Goal: Task Accomplishment & Management: Use online tool/utility

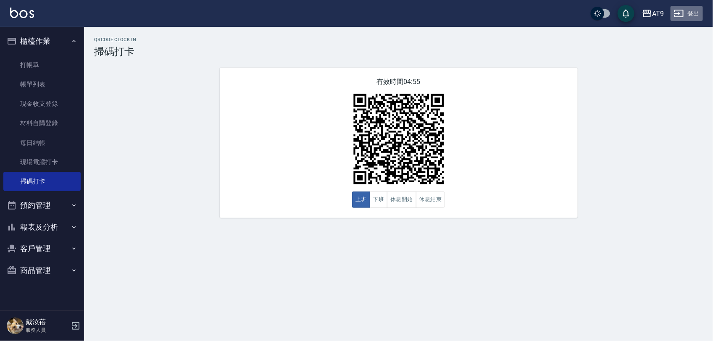
drag, startPoint x: 0, startPoint y: 0, endPoint x: 691, endPoint y: 9, distance: 691.0
click at [691, 9] on button "登出" at bounding box center [686, 14] width 32 height 16
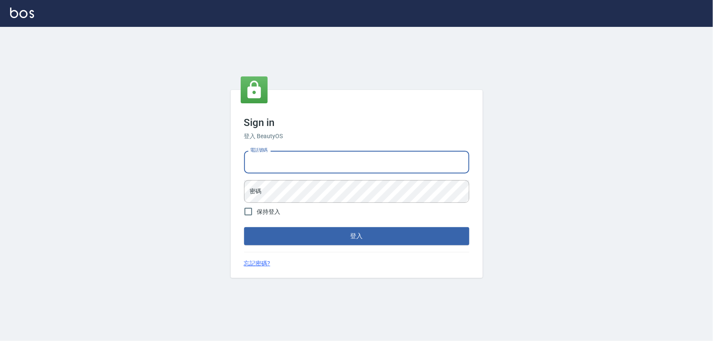
click at [293, 163] on input "電話號碼" at bounding box center [356, 162] width 225 height 23
type input "0968065108"
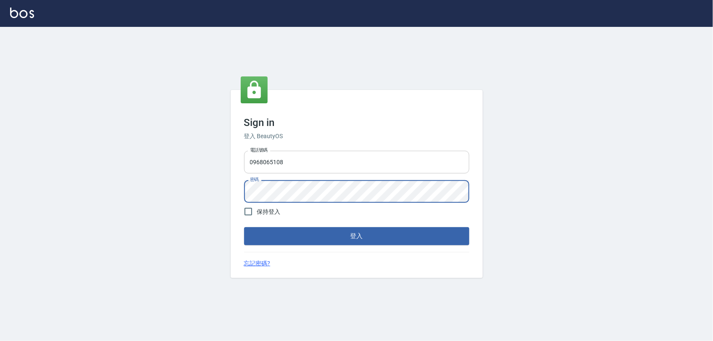
click at [244, 227] on button "登入" at bounding box center [356, 236] width 225 height 18
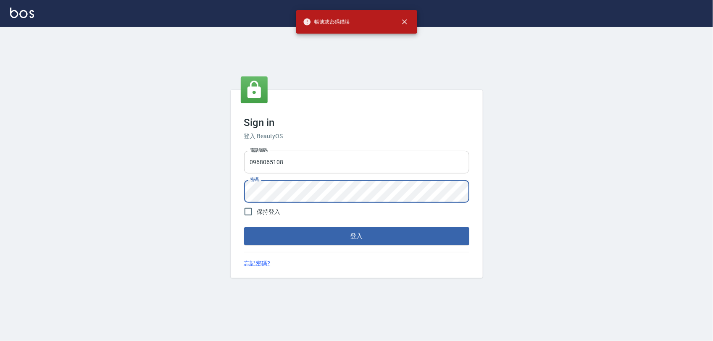
click at [244, 227] on button "登入" at bounding box center [356, 236] width 225 height 18
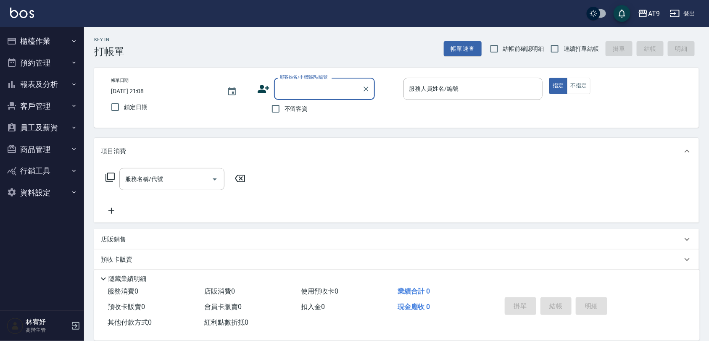
click at [307, 110] on span "不留客資" at bounding box center [296, 109] width 24 height 9
click at [284, 110] on input "不留客資" at bounding box center [276, 109] width 18 height 18
checkbox input "true"
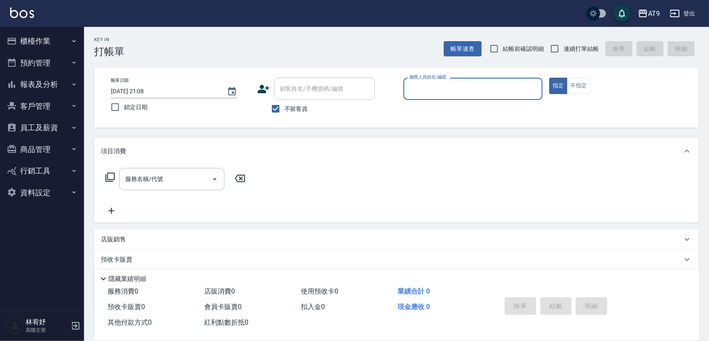
click at [584, 42] on label "連續打單結帳" at bounding box center [572, 49] width 53 height 18
click at [563, 42] on input "連續打單結帳" at bounding box center [555, 49] width 18 height 18
checkbox input "true"
click at [504, 87] on input "服務人員姓名/編號" at bounding box center [473, 88] width 132 height 15
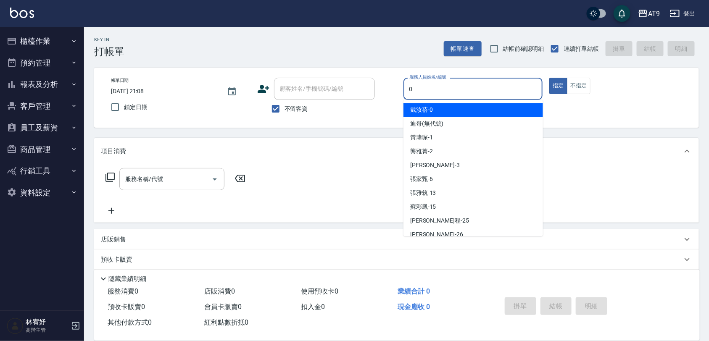
type input "0"
type button "true"
type input "戴汝蓓-0"
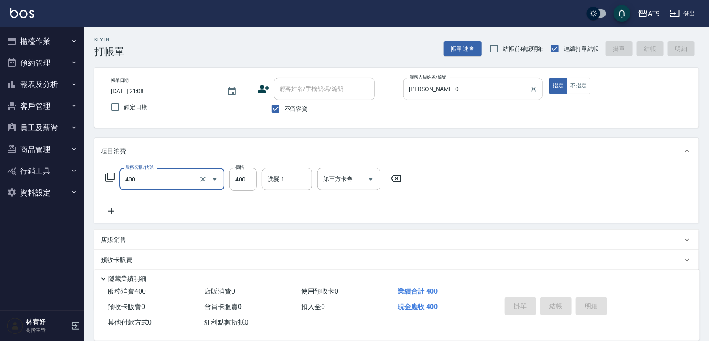
type input "400"
type input "2025/09/20 21:10"
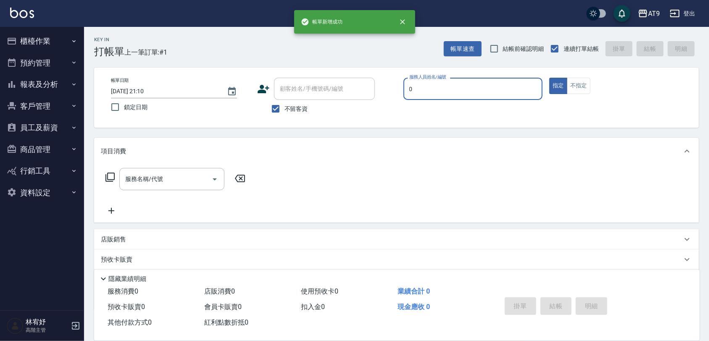
type input "戴汝蓓-0"
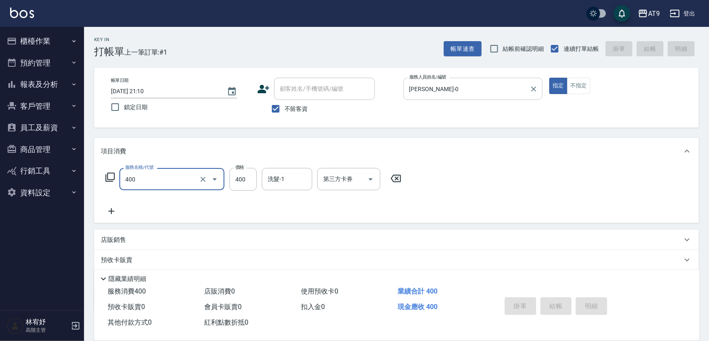
type input "400"
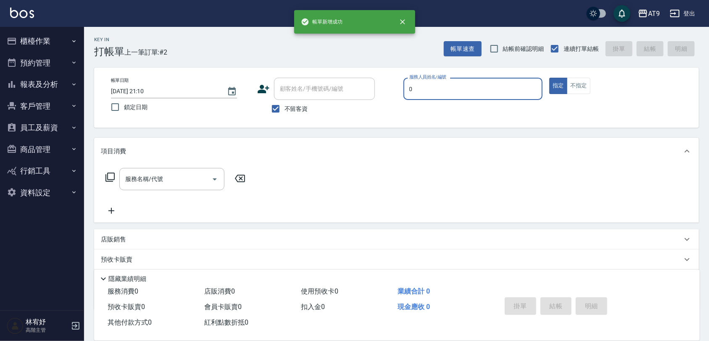
type input "戴汝蓓-0"
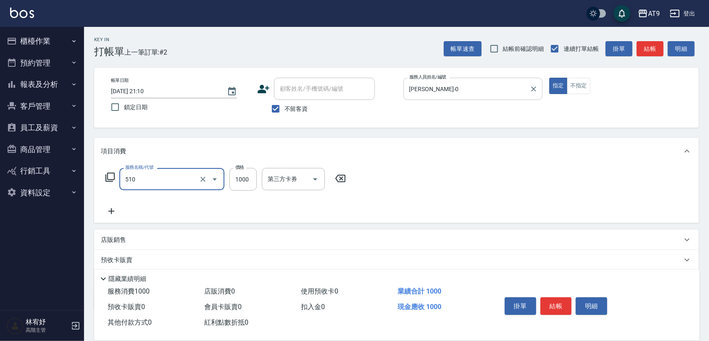
type input "染髮-2(510)"
type input "1180"
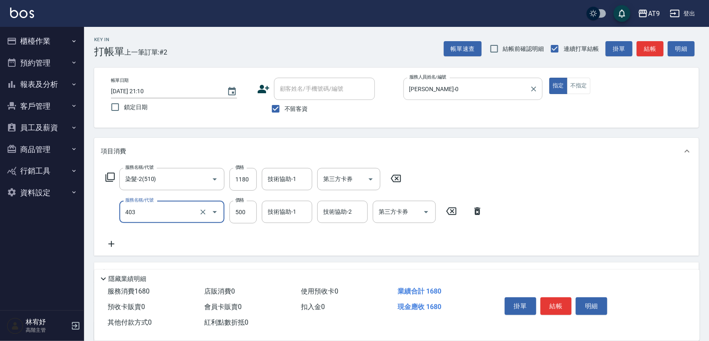
type input "天天護髮(403)"
type input "2500"
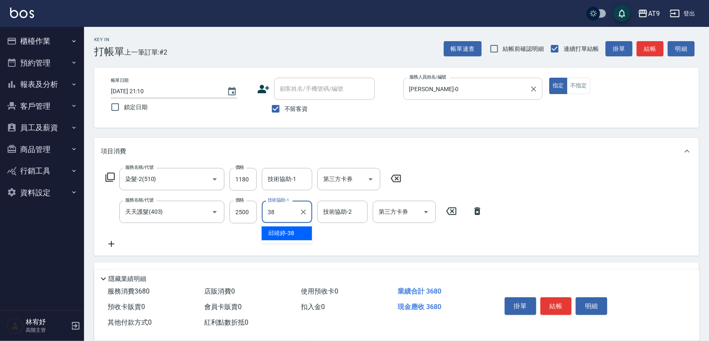
type input "邱靖婷-38"
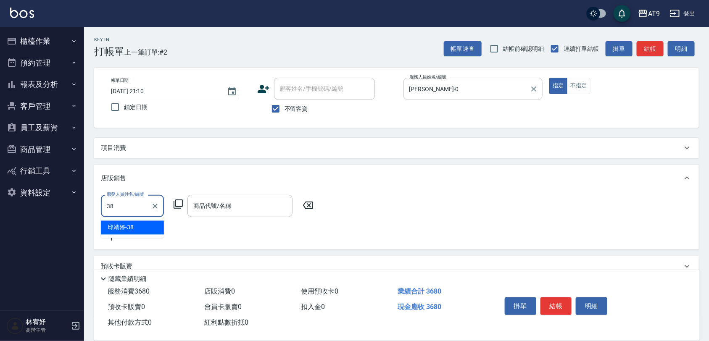
type input "邱靖婷-38"
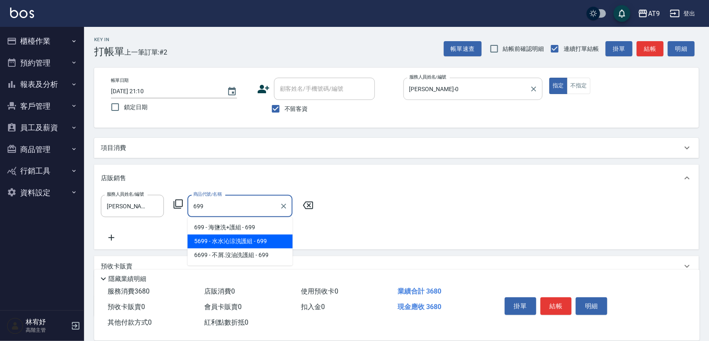
type input "[PERSON_NAME]涼洗護組"
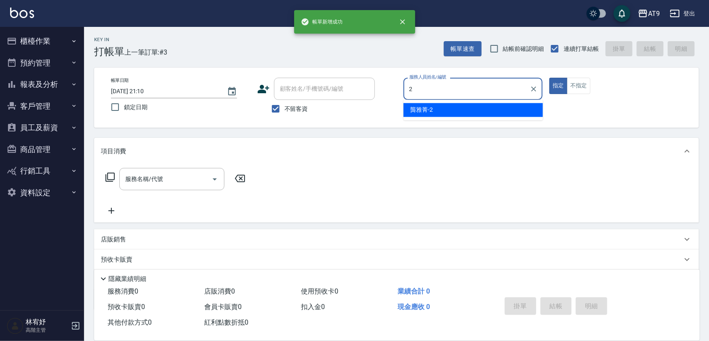
type input "龔雅菁-2"
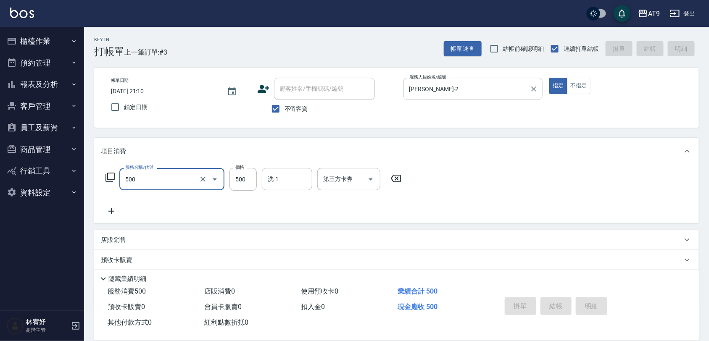
type input "500"
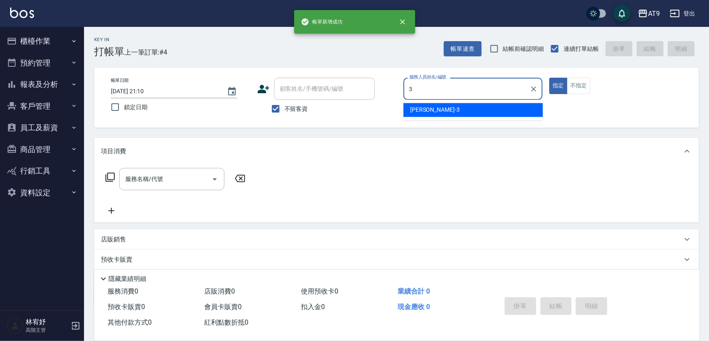
type input "FANNY-3"
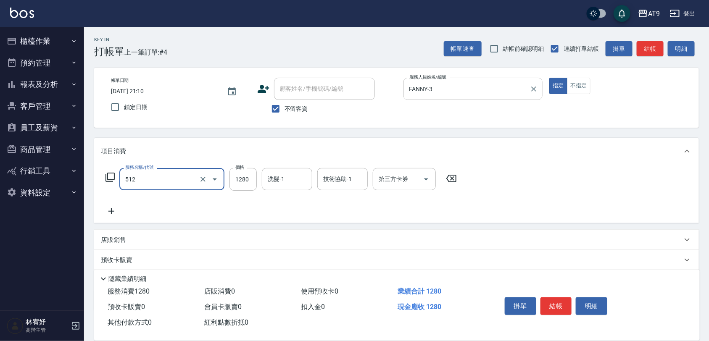
type input "染髮-3(512)"
type input "1500"
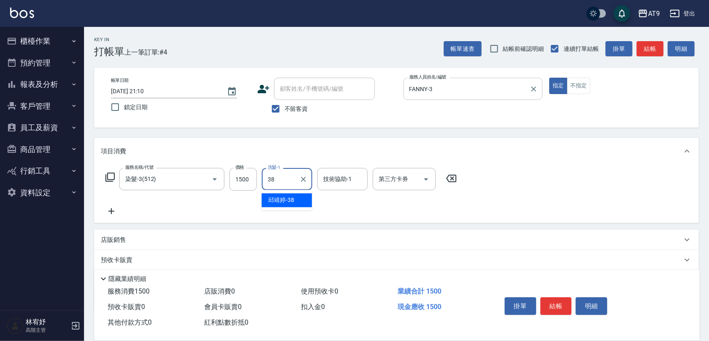
type input "邱靖婷-38"
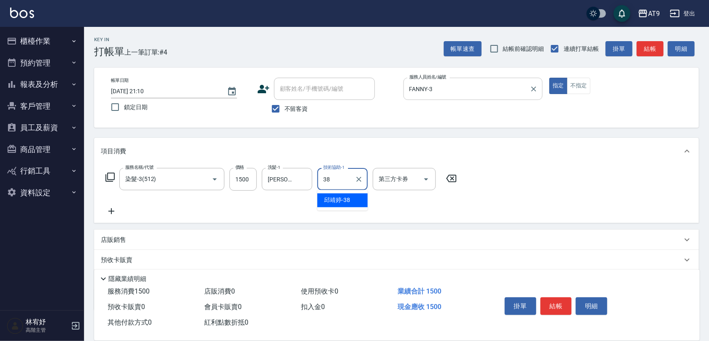
type input "邱靖婷-38"
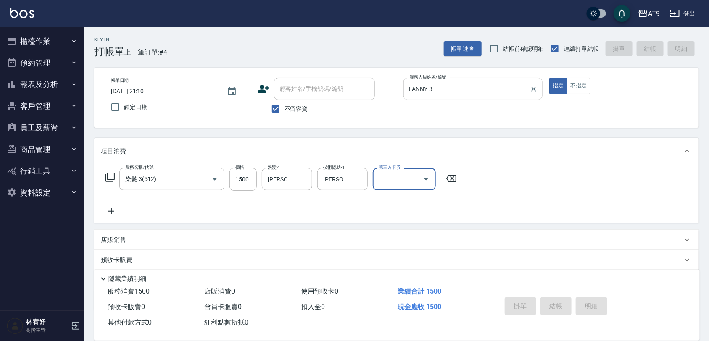
type input "2025/09/20 21:11"
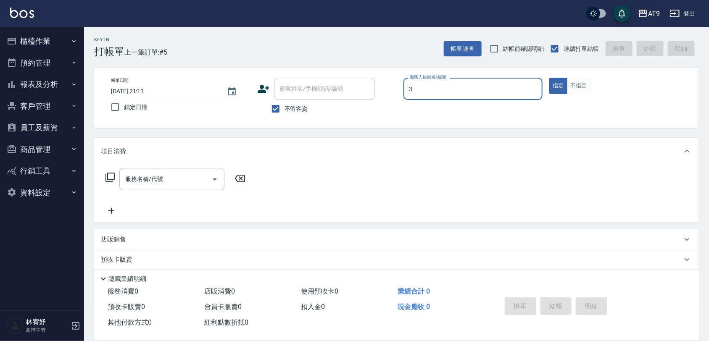
type input "FANNY-3"
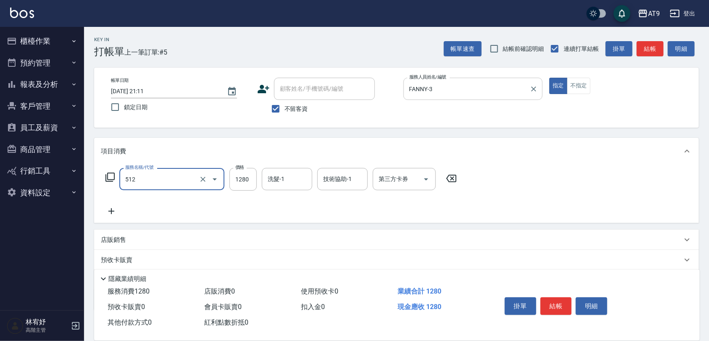
type input "染髮-3(512)"
type input "1180"
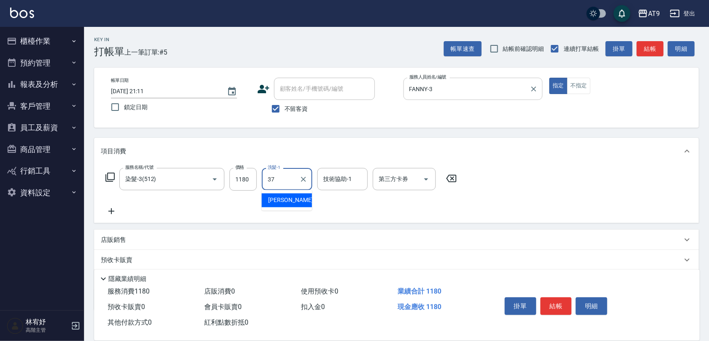
type input "林智慧-37"
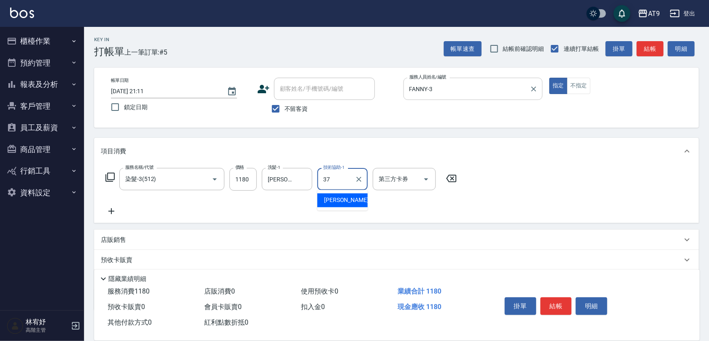
type input "林智慧-37"
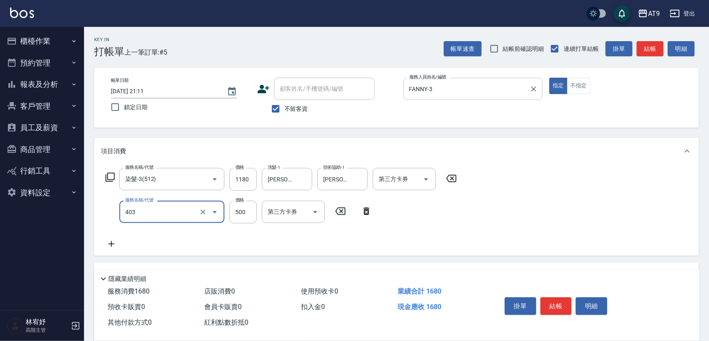
type input "天天護髮(403)"
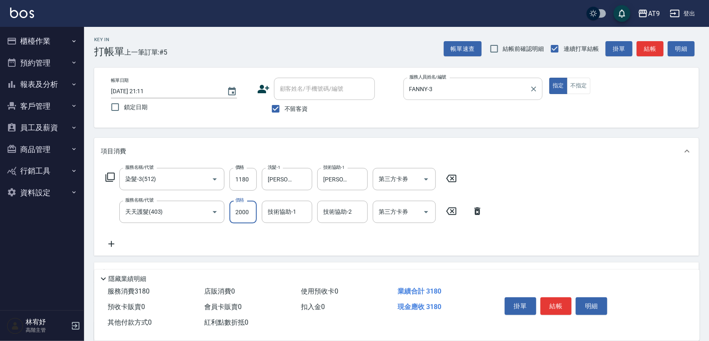
type input "2000"
type input "林智慧-37"
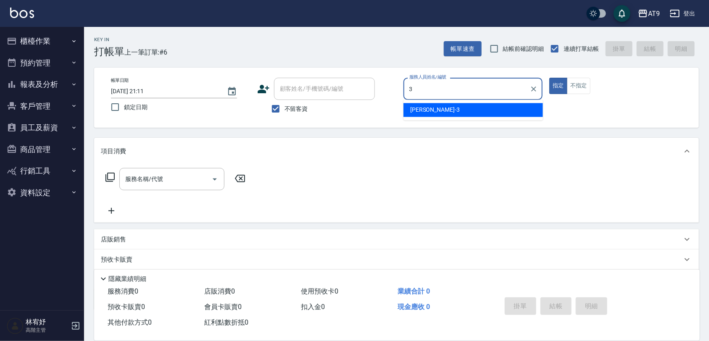
type input "FANNY-3"
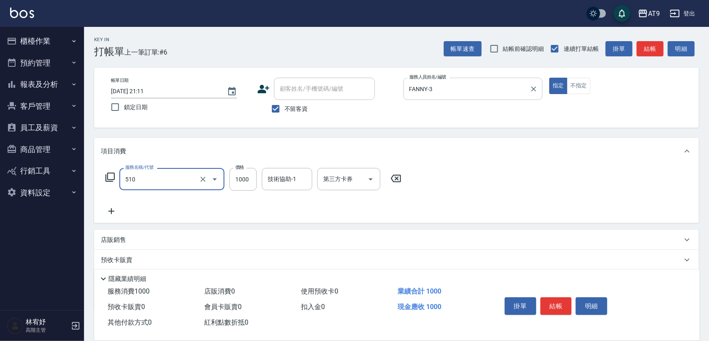
type input "染髮-2(510)"
type input "999"
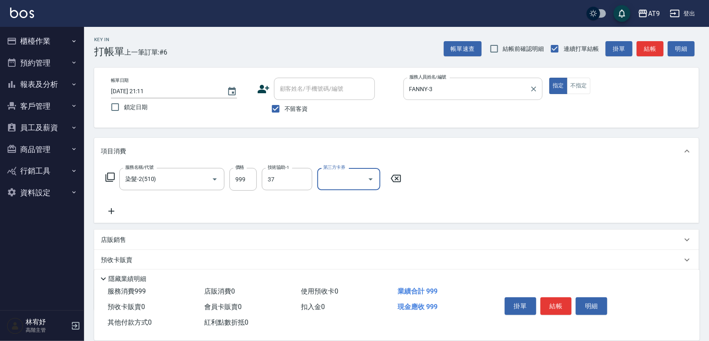
type input "林智慧-37"
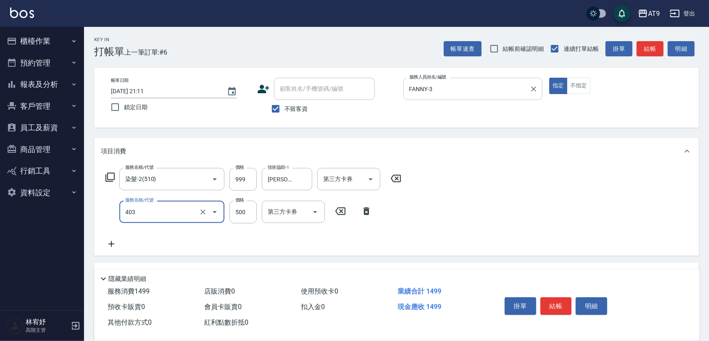
type input "天天護髮(403)"
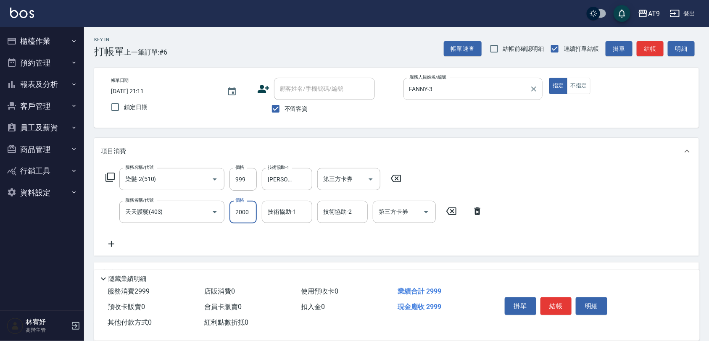
type input "2000"
type input "林智慧-37"
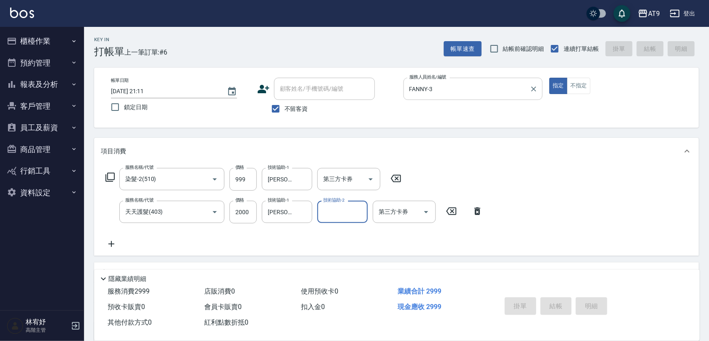
type input "2025/09/20 21:12"
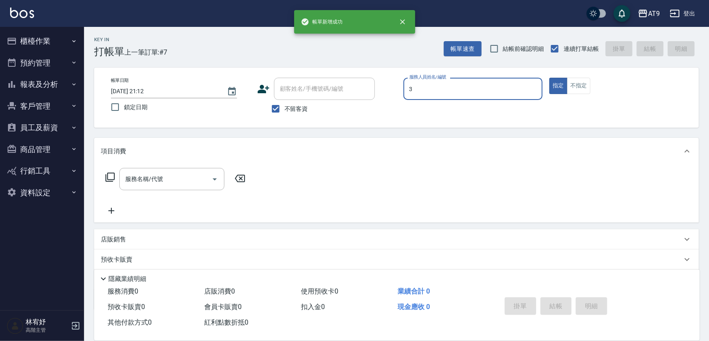
type input "FANNY-3"
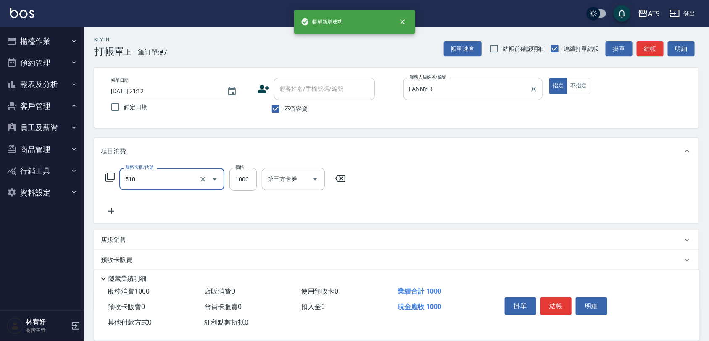
type input "染髮-2(510)"
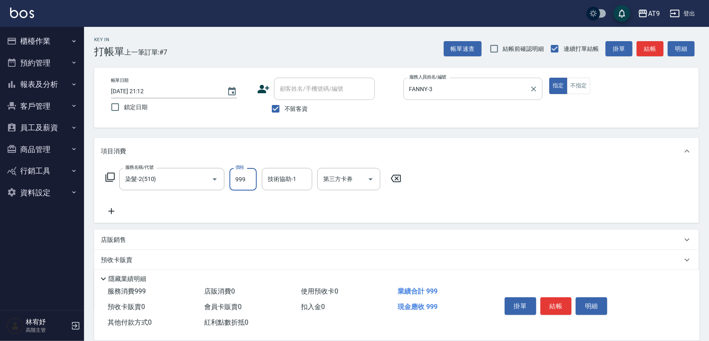
type input "999"
type input "林智慧-37"
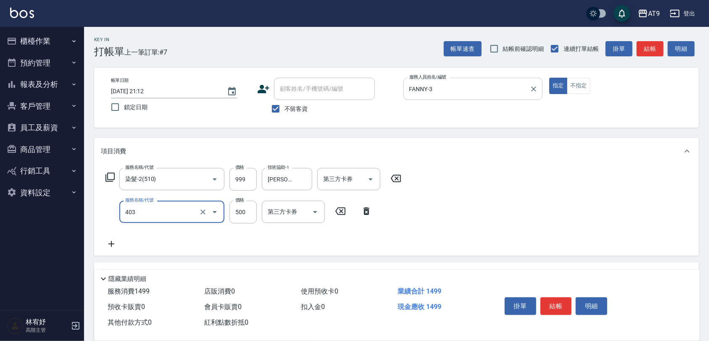
type input "天天護髮(403)"
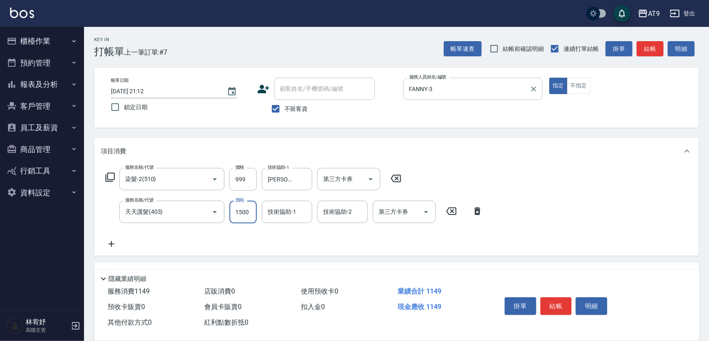
type input "1500"
type input "林智慧-37"
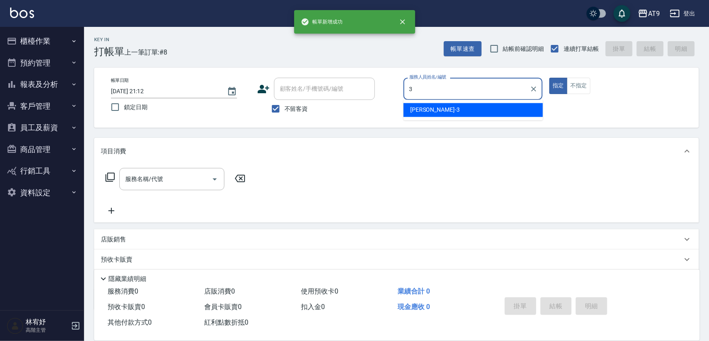
type input "FANNY-3"
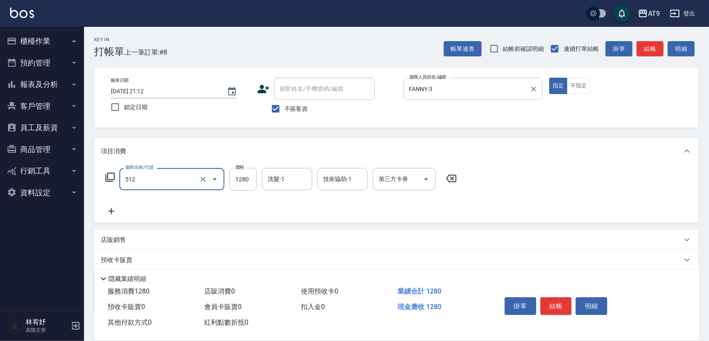
type input "染髮-3(512)"
drag, startPoint x: 348, startPoint y: 221, endPoint x: 297, endPoint y: 207, distance: 52.5
drag, startPoint x: 297, startPoint y: 207, endPoint x: 244, endPoint y: 177, distance: 61.1
click at [244, 177] on input "15099" at bounding box center [242, 179] width 27 height 23
type input "1599"
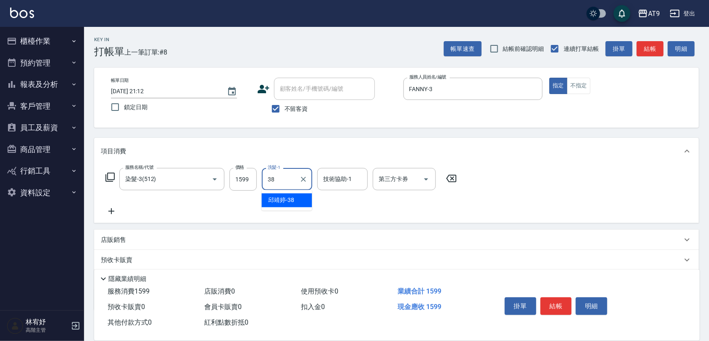
type input "邱靖婷-38"
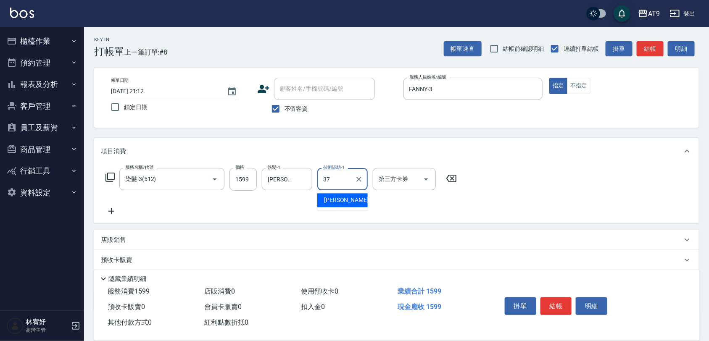
type input "林智慧-37"
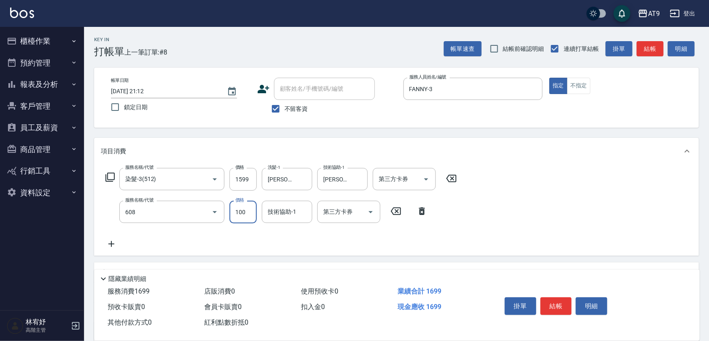
type input "精油長髮(608)"
type input "300"
type input "邱靖婷-38"
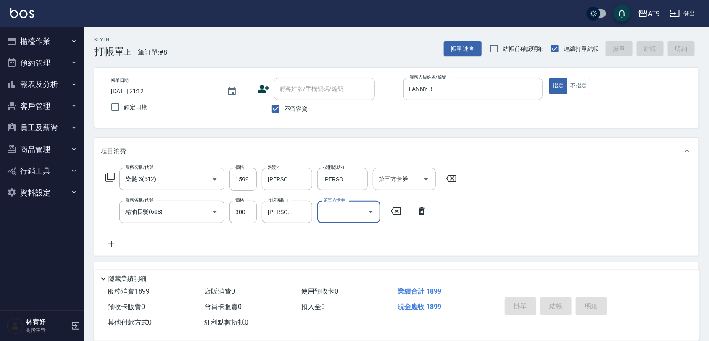
type input "2025/09/20 21:13"
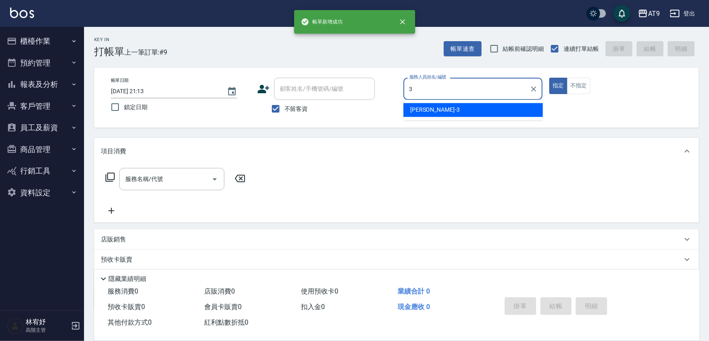
type input "FANNY-3"
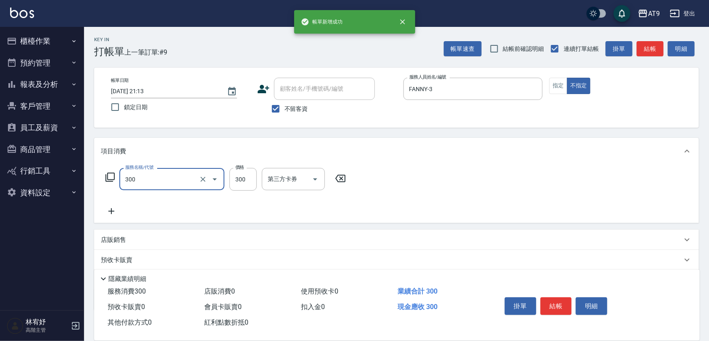
type input "SC300(300)"
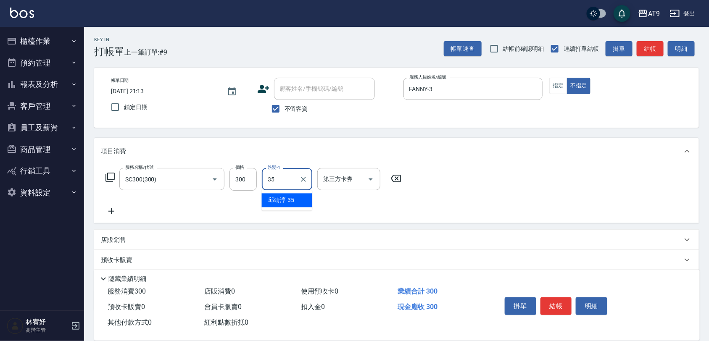
type input "邱靖淳-35"
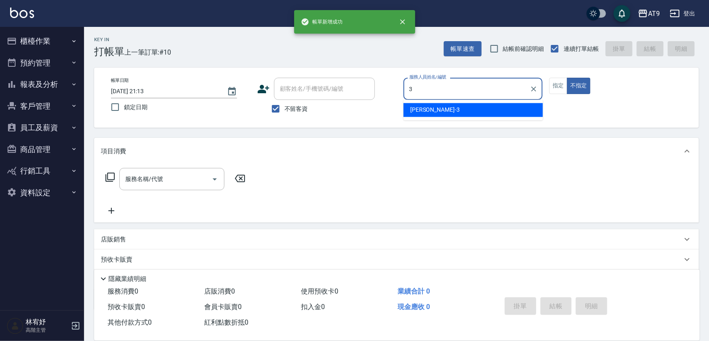
type input "FANNY-3"
type button "false"
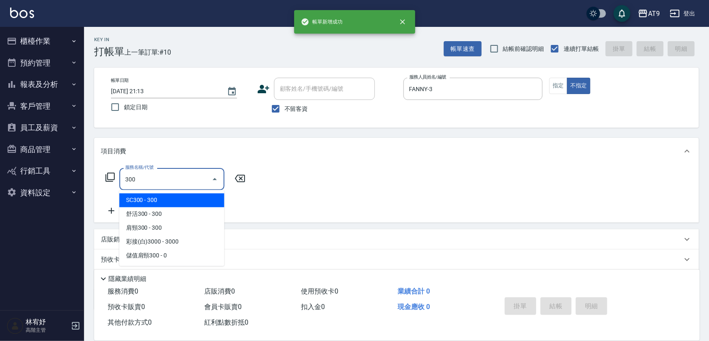
type input "SC300(300)"
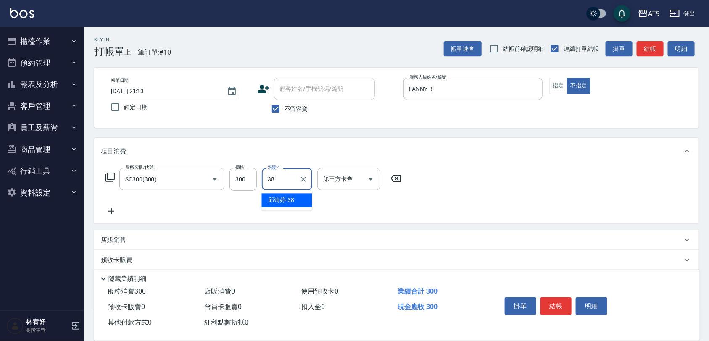
type input "邱靖婷-38"
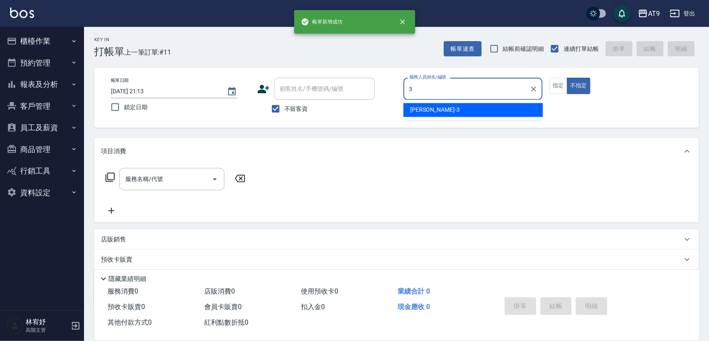
type input "FANNY-3"
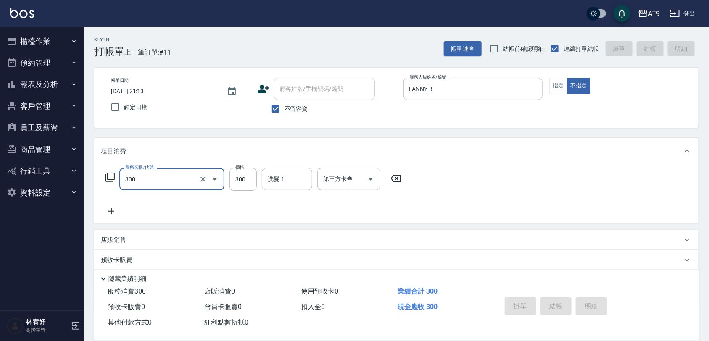
type input "300"
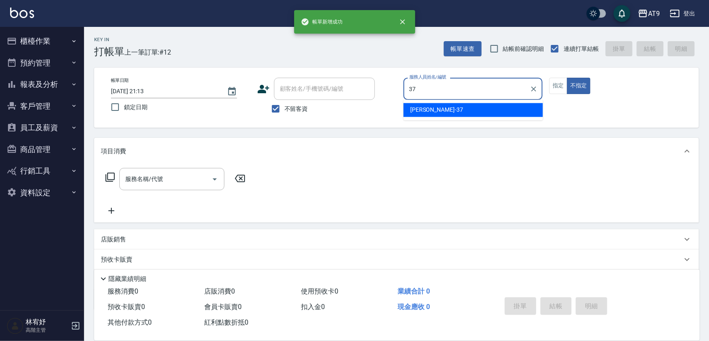
type input "林智慧-37"
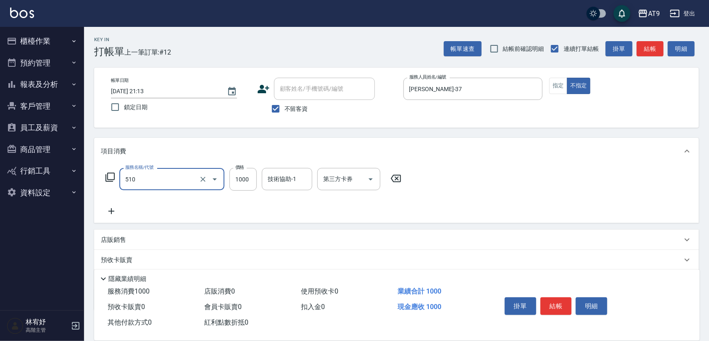
type input "染髮-2(510)"
type input "999"
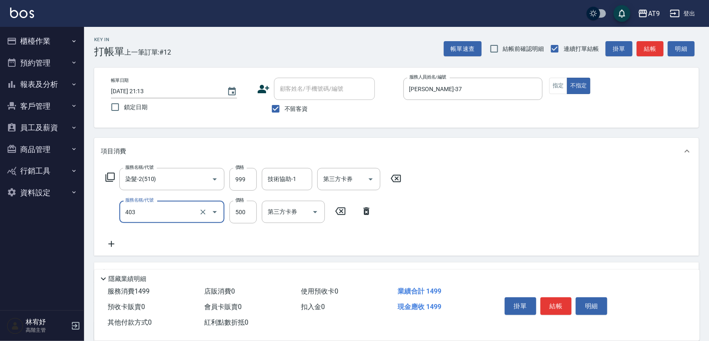
type input "天天護髮(403)"
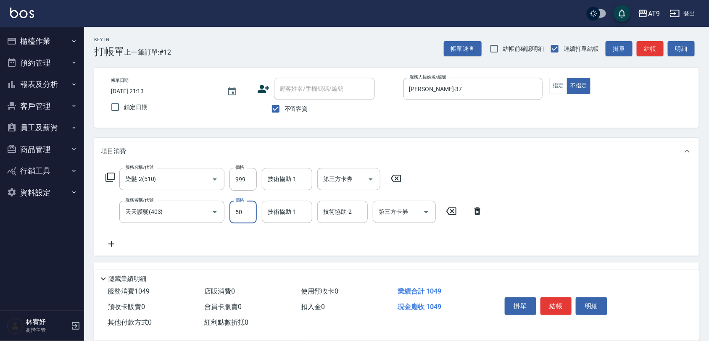
type input "500"
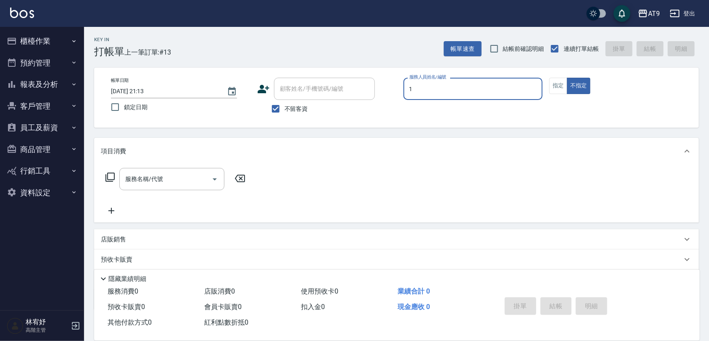
type input "黃瑋琛-1"
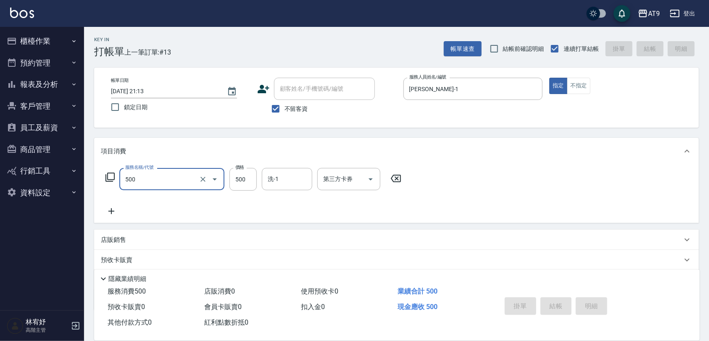
type input "500"
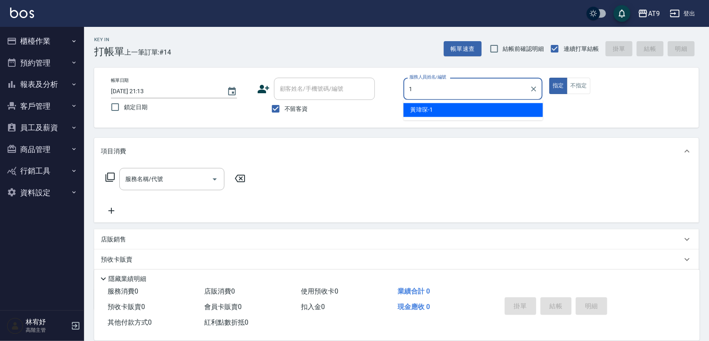
type input "黃瑋琛-1"
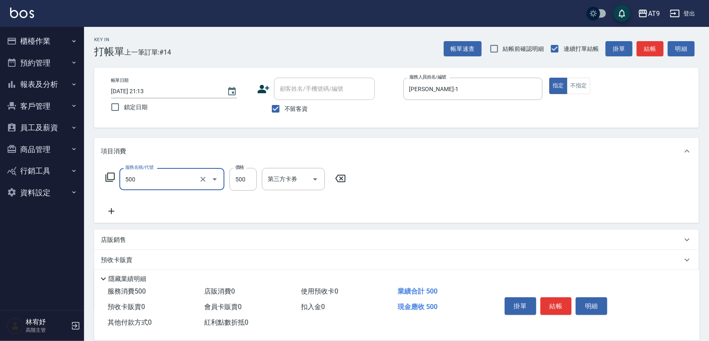
type input "SC500(500)"
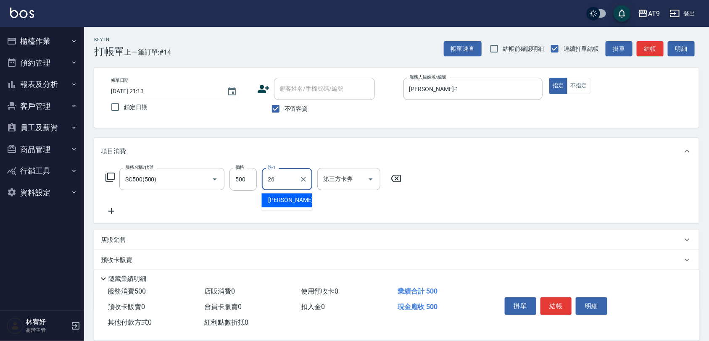
type input "陳祈聿-26"
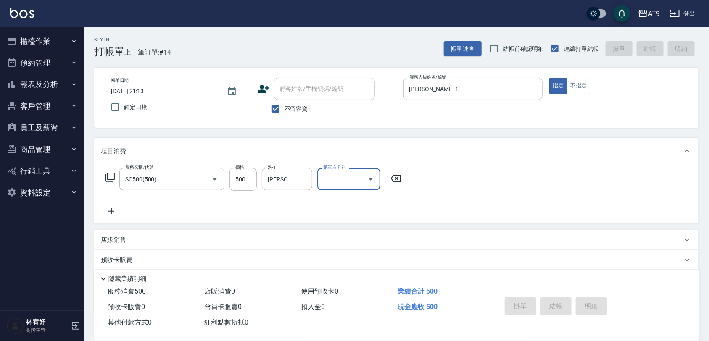
type input "2025/09/20 21:14"
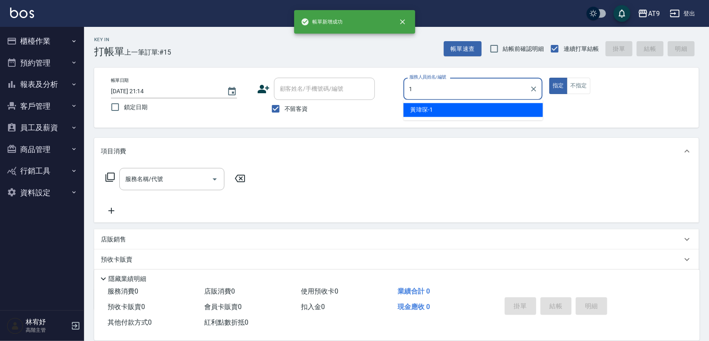
type input "黃瑋琛-1"
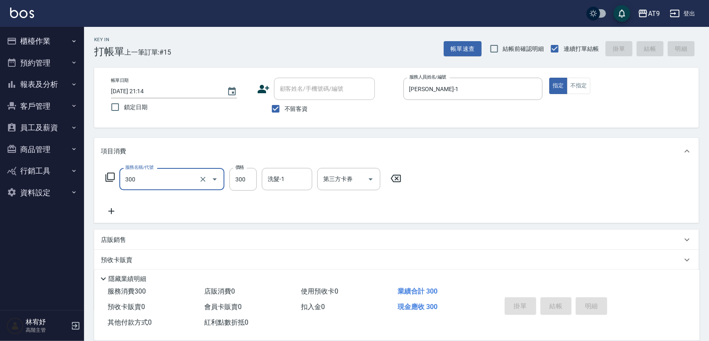
type input "300"
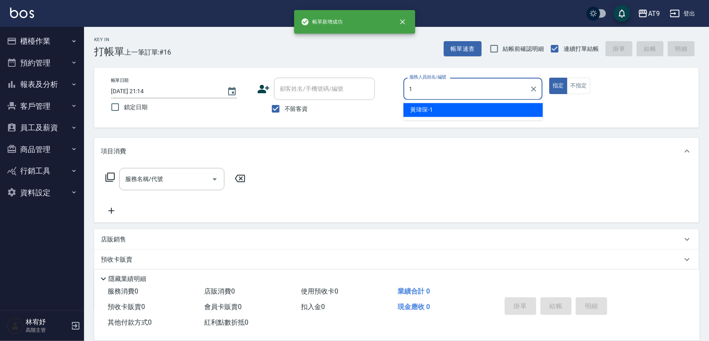
type input "黃瑋琛-1"
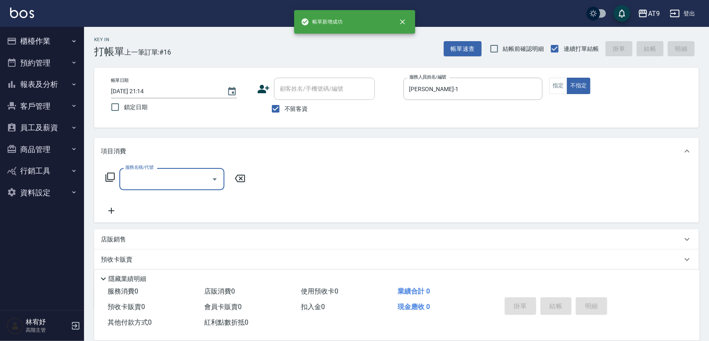
type input "3"
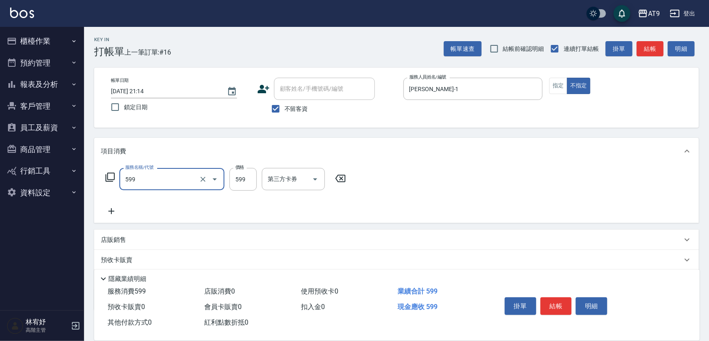
type input "小麥去角質(599)"
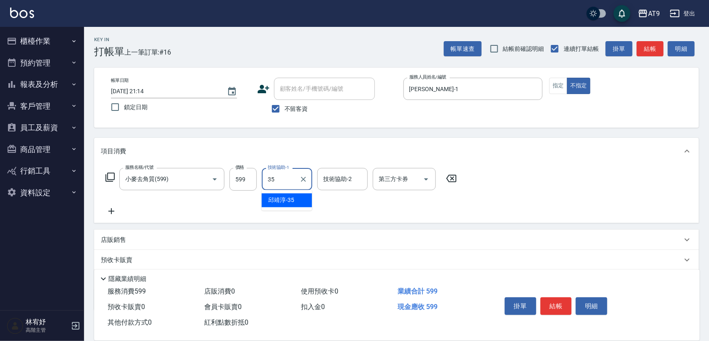
type input "邱靖淳-35"
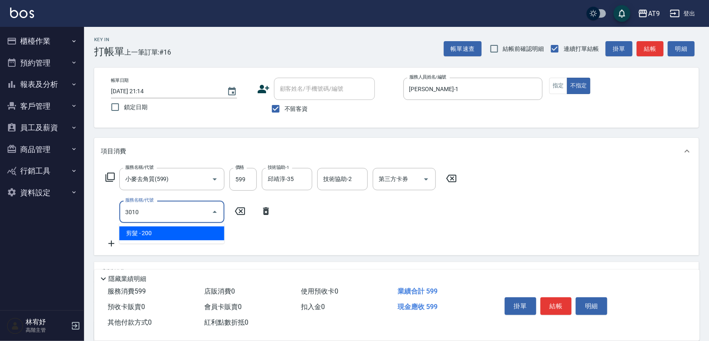
type input "3010"
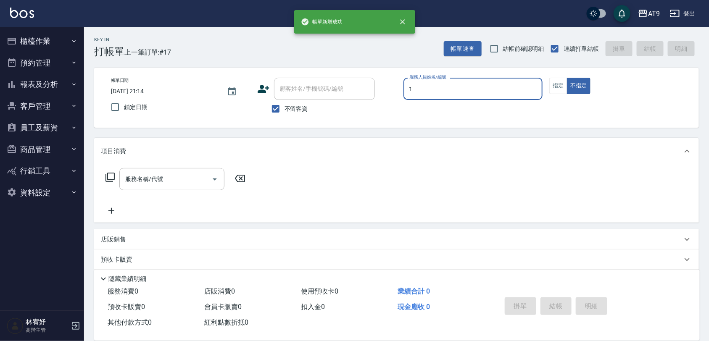
type input "黃瑋琛-1"
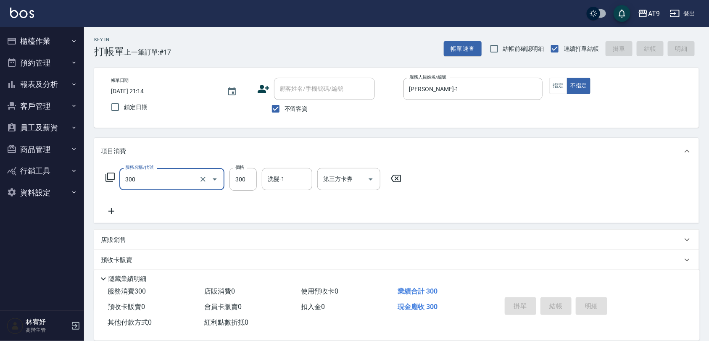
type input "300"
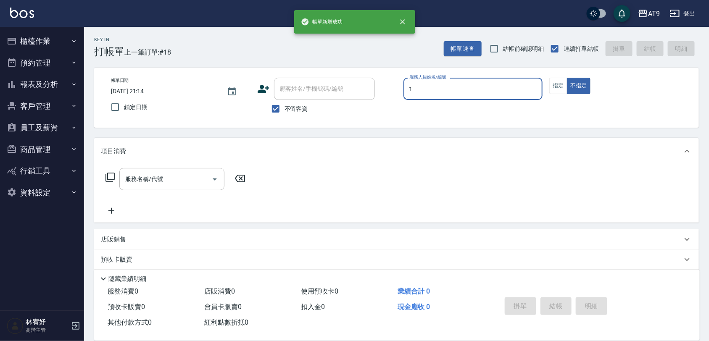
type input "黃瑋琛-1"
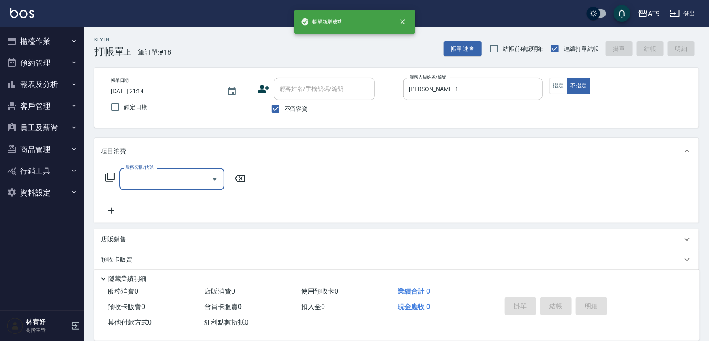
type input "3"
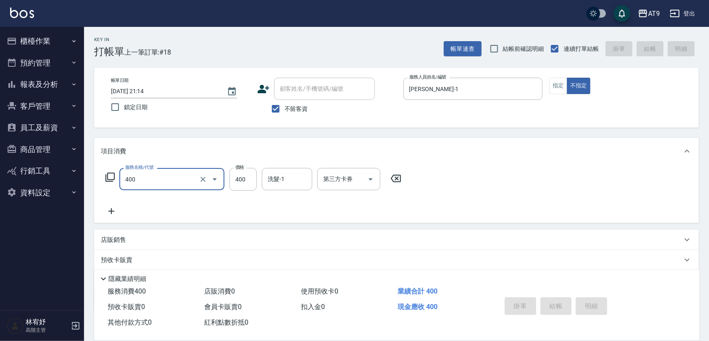
type input "400"
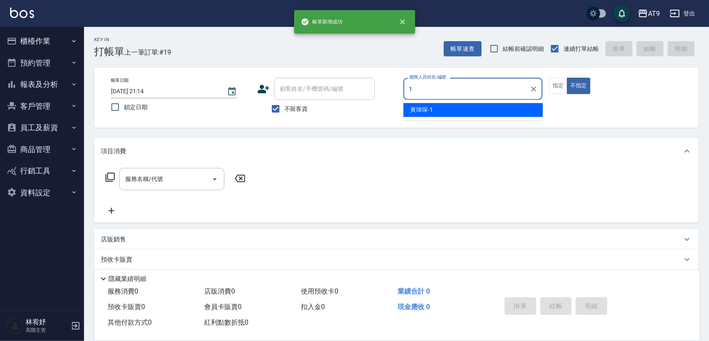
type input "黃瑋琛-1"
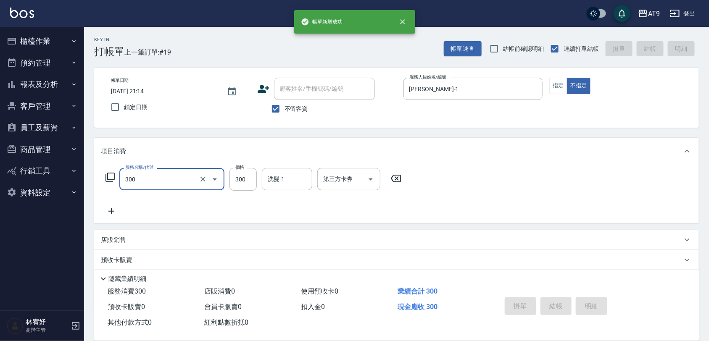
type input "300"
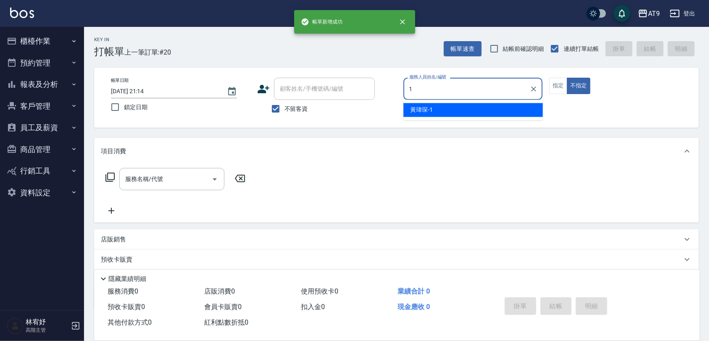
type input "黃瑋琛-1"
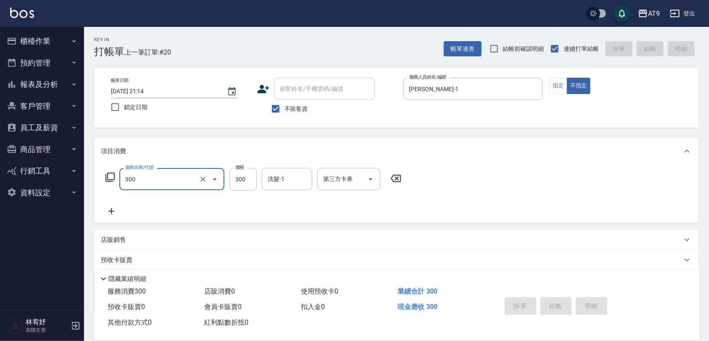
type input "300"
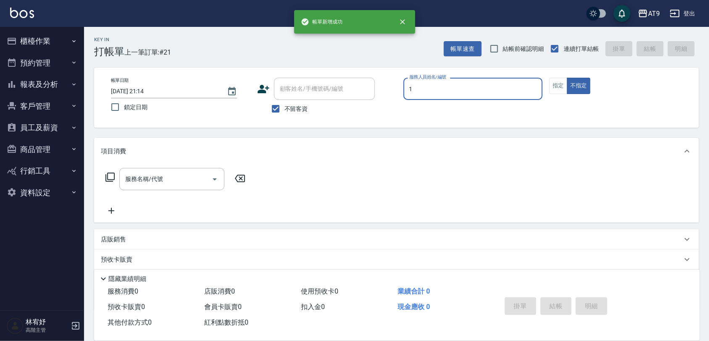
type input "黃瑋琛-1"
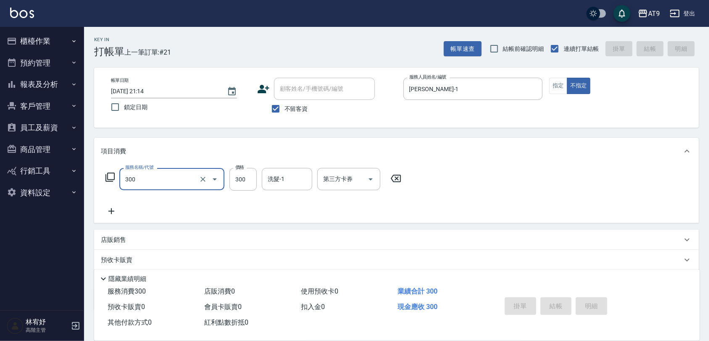
type input "300"
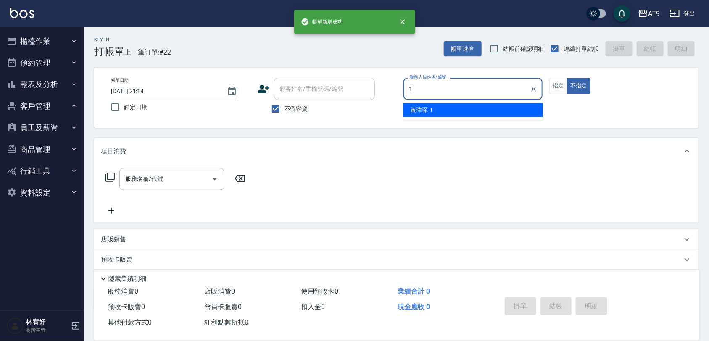
type input "黃瑋琛-1"
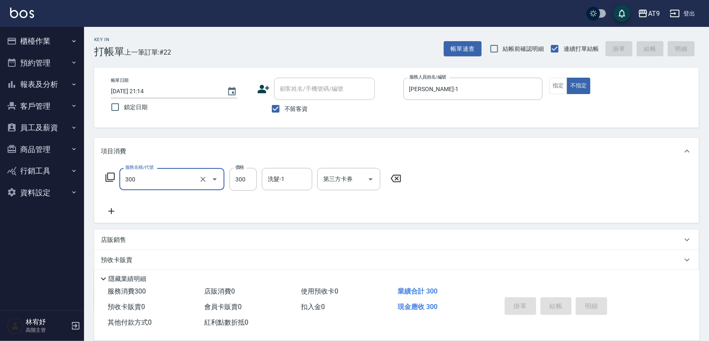
type input "300"
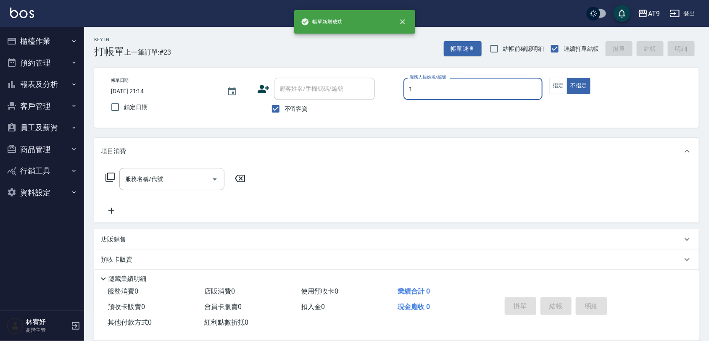
type input "黃瑋琛-1"
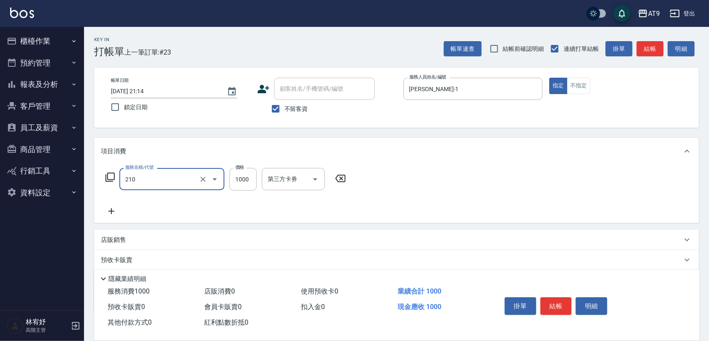
type input "燙髮(210)"
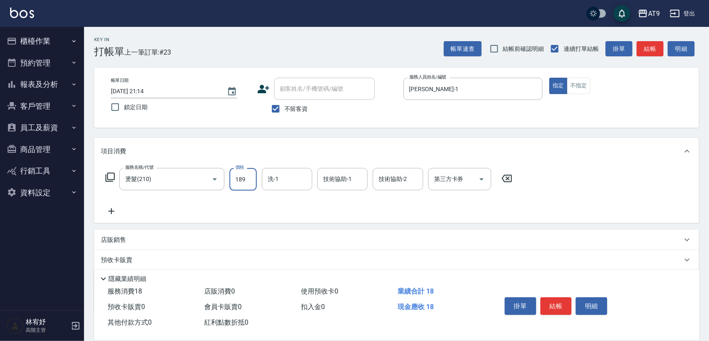
type input "1899"
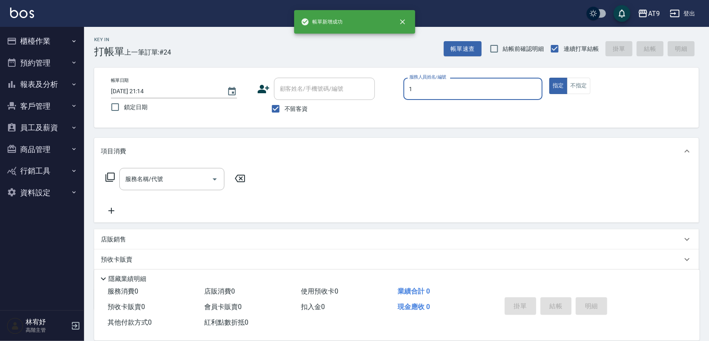
type input "黃瑋琛-1"
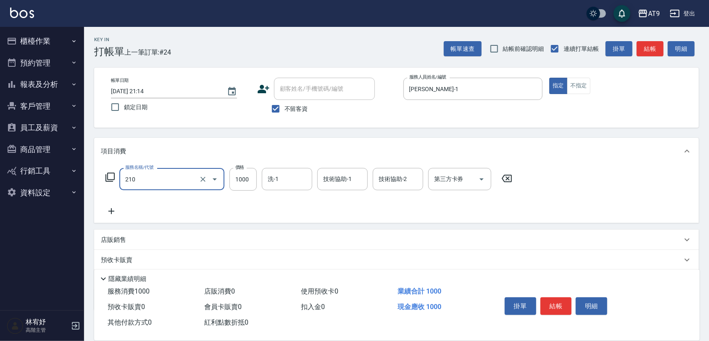
type input "燙髮(210)"
type input "1850"
click at [202, 176] on icon "Clear" at bounding box center [203, 179] width 8 height 8
type input "燙髮(212)"
type input "1850"
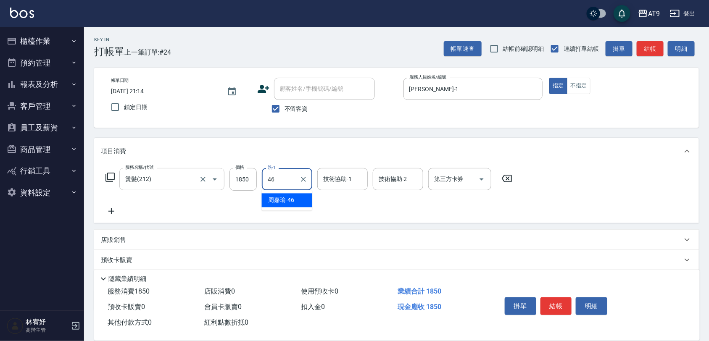
type input "周嘉瑜-46"
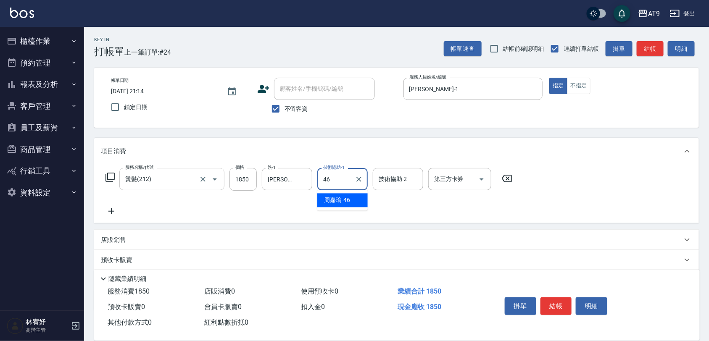
type input "周嘉瑜-46"
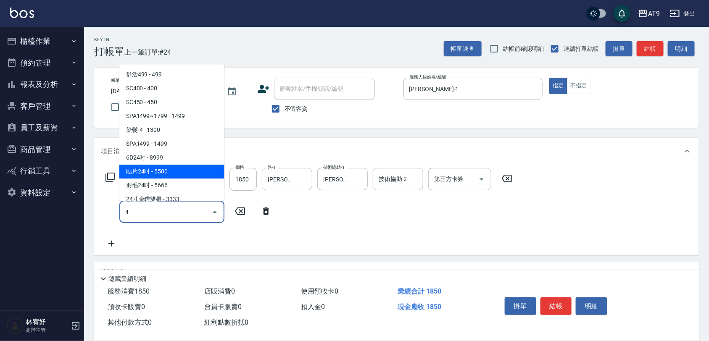
type input "4"
click at [261, 131] on div "Key In 打帳單 上一筆訂單:#24 帳單速查 結帳前確認明細 連續打單結帳 掛單 結帳 明細 帳單日期 2025/09/20 21:14 鎖定日期 顧客…" at bounding box center [396, 225] width 625 height 396
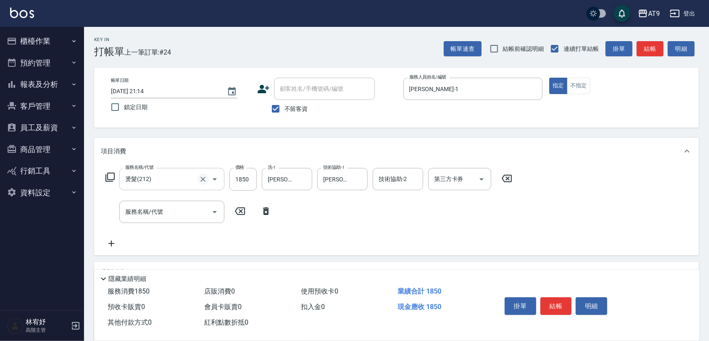
click at [200, 178] on icon "Clear" at bounding box center [203, 179] width 8 height 8
type input "燙髮(210)"
type input "1850"
type input "周嘉瑜-46"
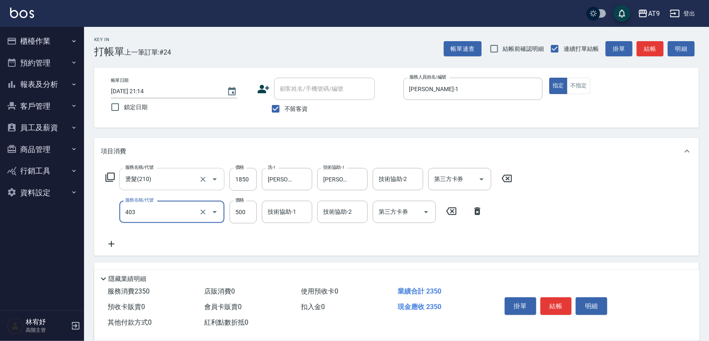
type input "天天護髮(403)"
type input "1000"
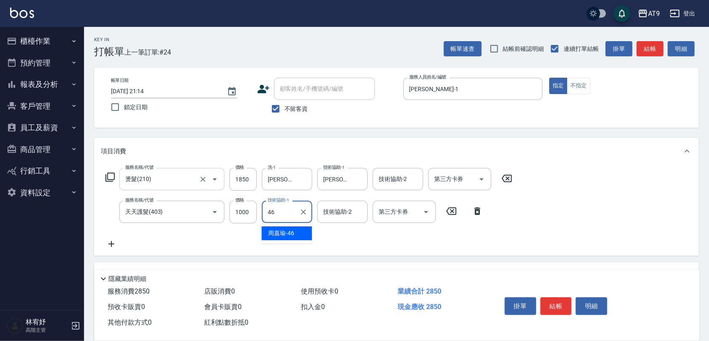
type input "周嘉瑜-46"
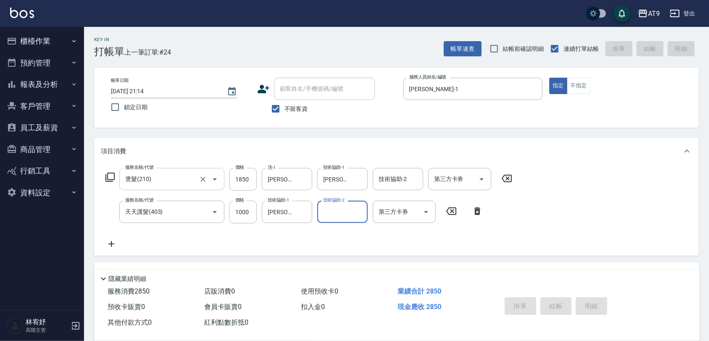
type input "2025/09/20 21:15"
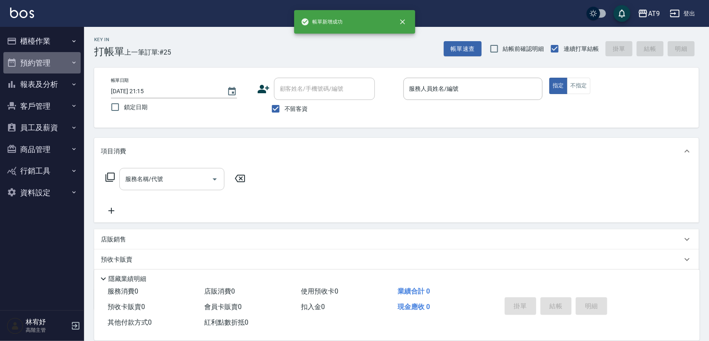
click at [51, 72] on button "預約管理" at bounding box center [41, 63] width 77 height 22
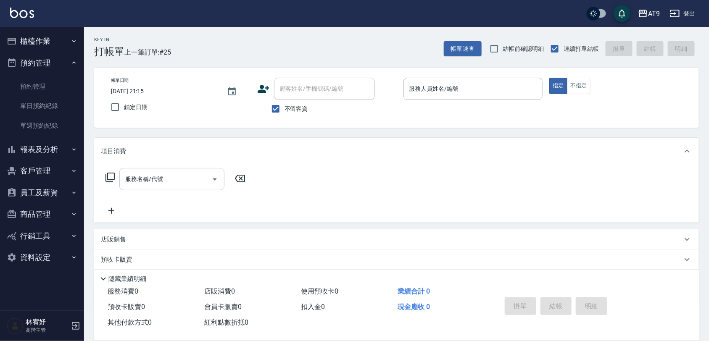
click at [55, 143] on button "報表及分析" at bounding box center [41, 150] width 77 height 22
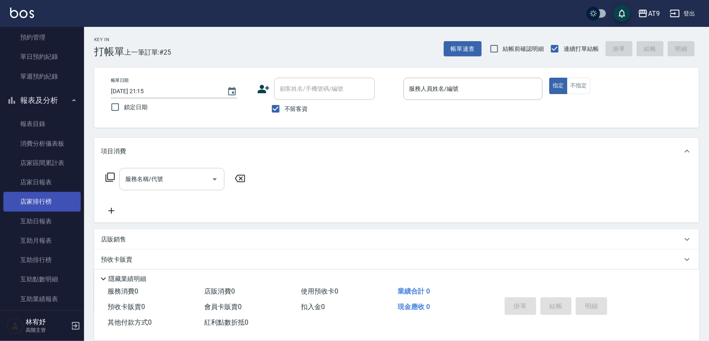
scroll to position [105, 0]
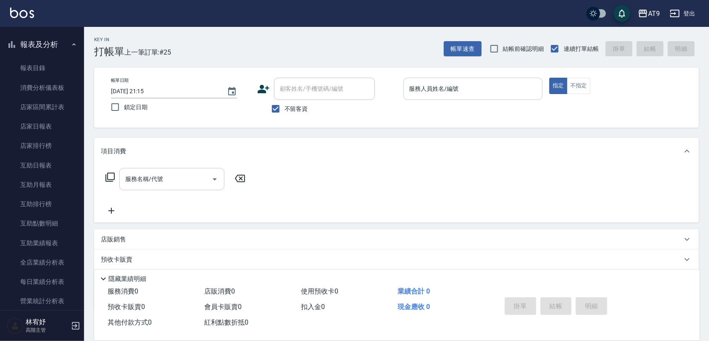
click at [433, 94] on input "服務人員姓名/編號" at bounding box center [473, 88] width 132 height 15
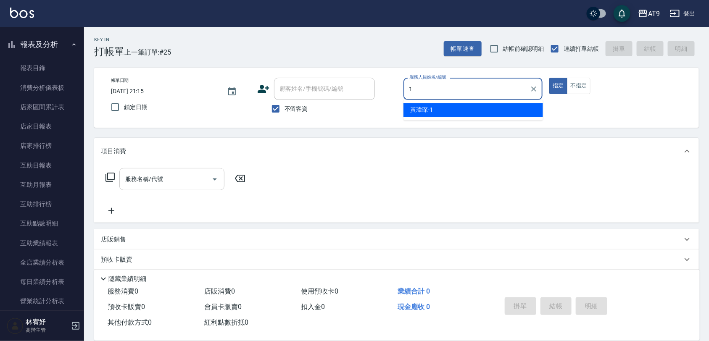
type input "黃瑋琛-1"
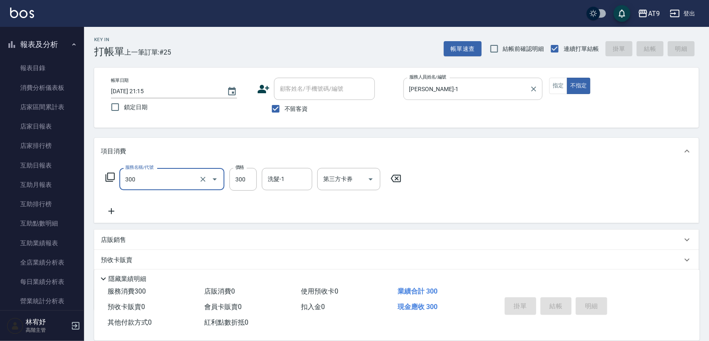
type input "300"
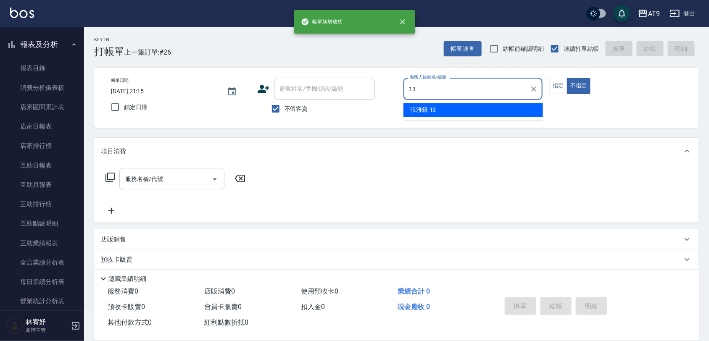
type input "張雅筑-13"
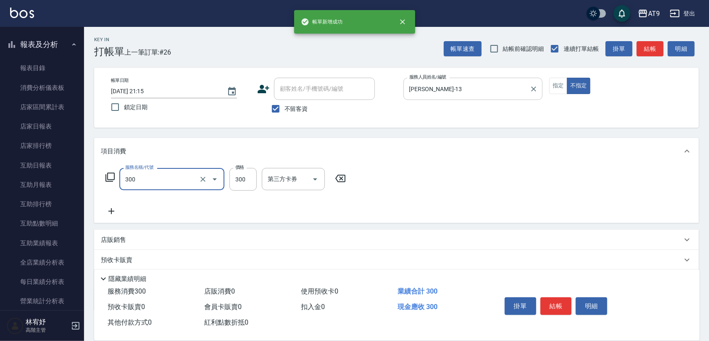
type input "SC300(300)"
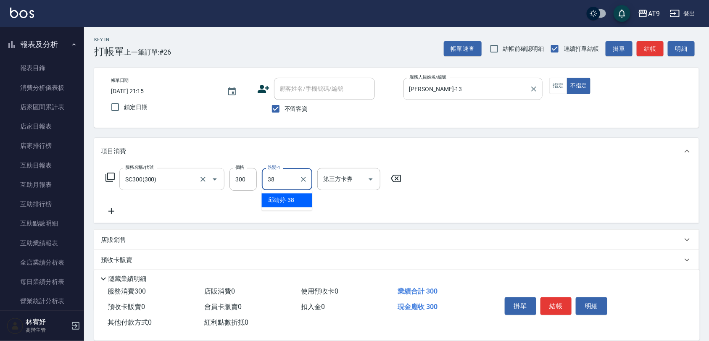
type input "邱靖婷-38"
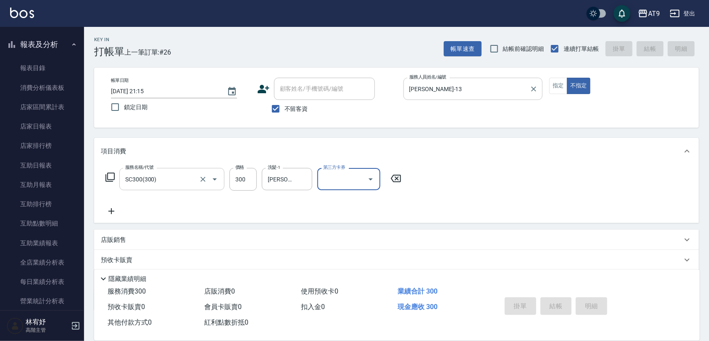
type input "2025/09/20 21:16"
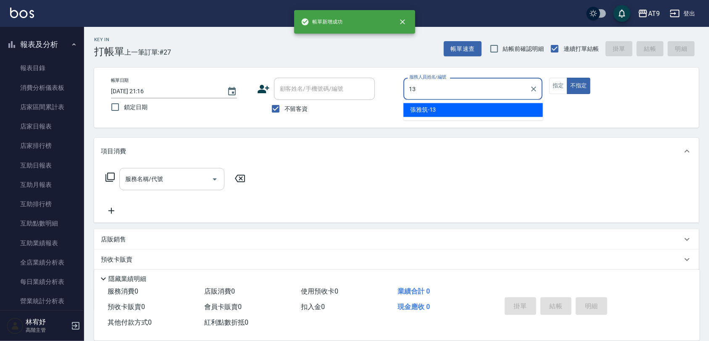
type input "張雅筑-13"
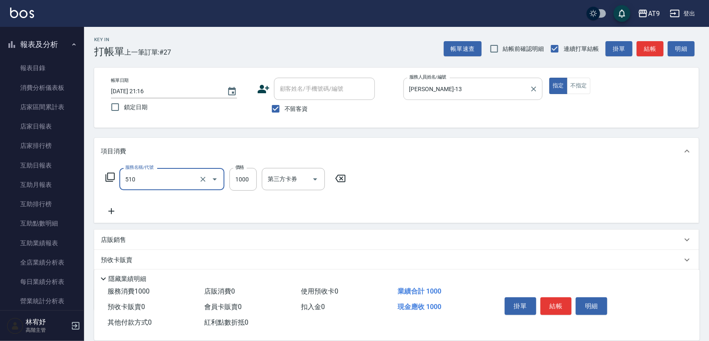
type input "染髮-2(510)"
type input "999"
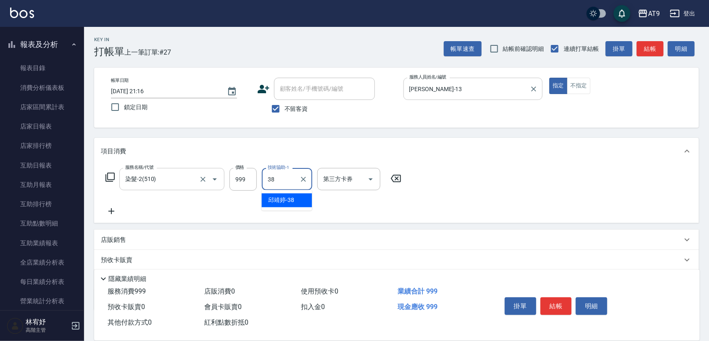
type input "邱靖婷-38"
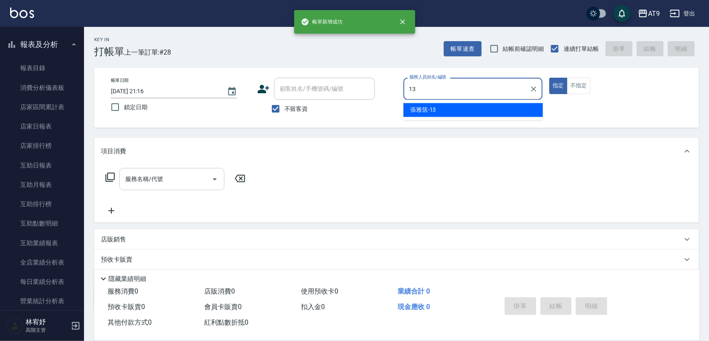
type input "張雅筑-13"
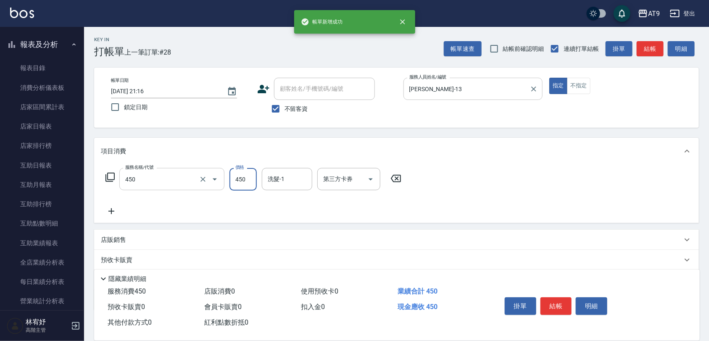
type input "SC450(450)"
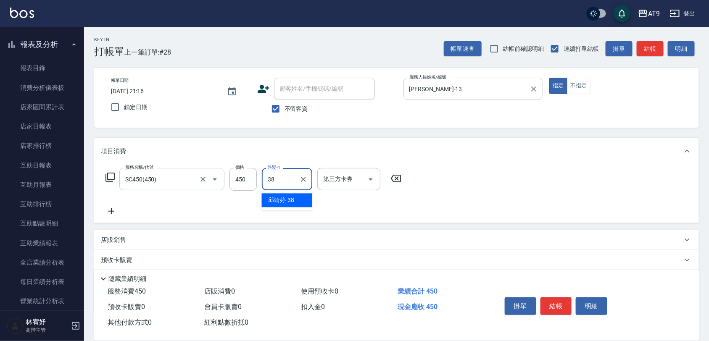
type input "邱靖婷-38"
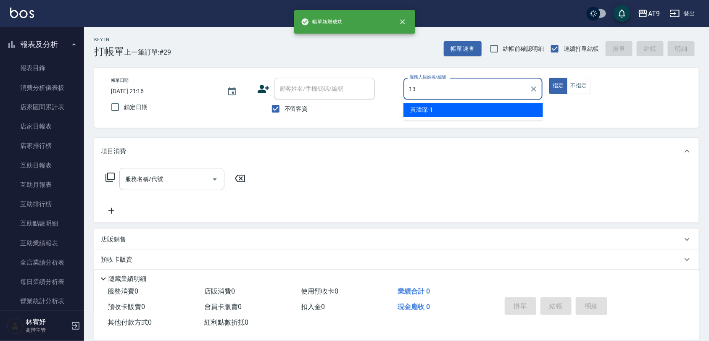
type input "張雅筑-13"
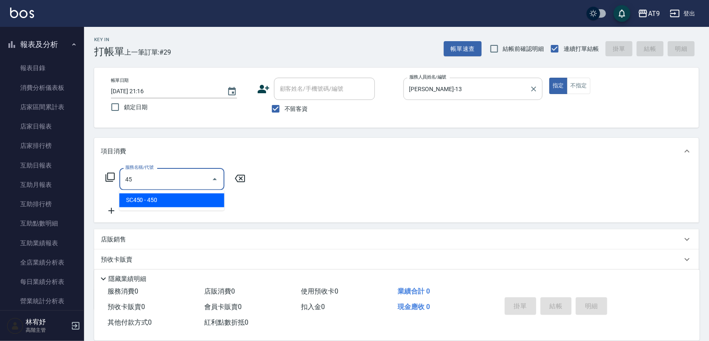
type input "4"
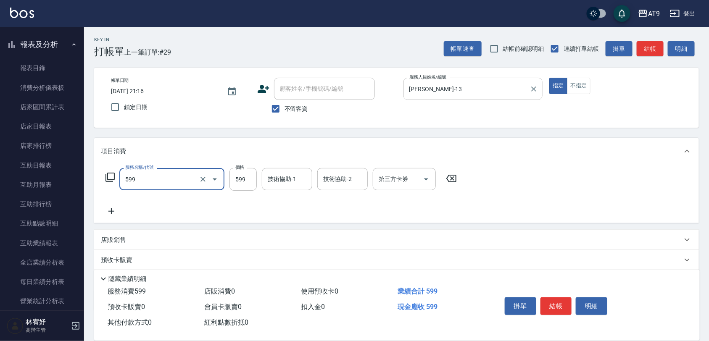
type input "小麥去角質(599)"
type input "450"
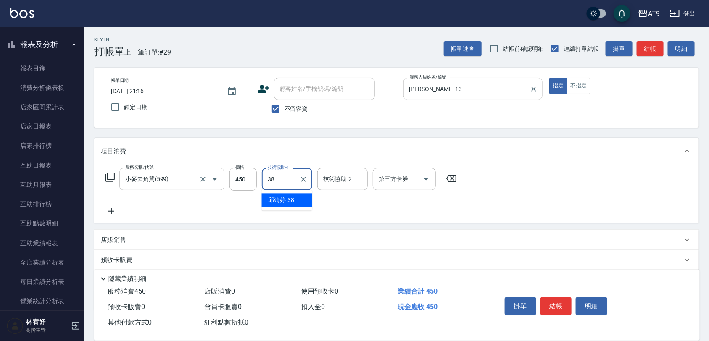
type input "邱靖婷-38"
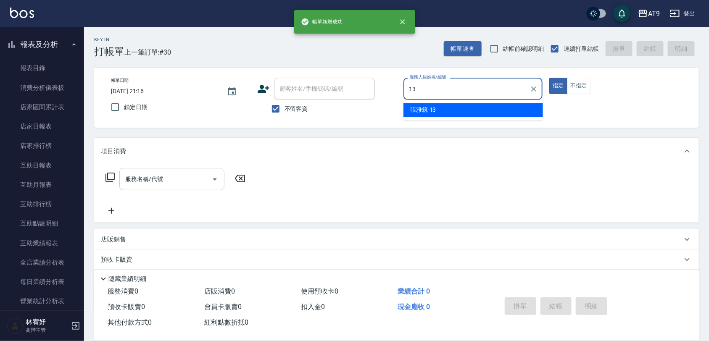
type input "張雅筑-13"
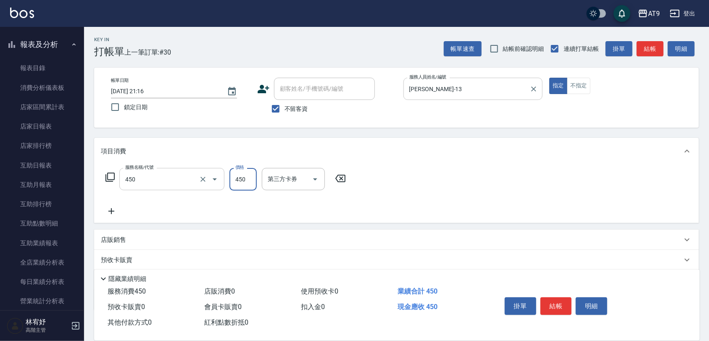
type input "SC450(450)"
click at [287, 166] on div "服務名稱/代號 SC500(500) 服務名稱/代號 價格 500 價格 洗-1 洗-1 第三方卡券 第三方卡券" at bounding box center [396, 194] width 604 height 58
click at [290, 175] on input "洗-1" at bounding box center [286, 179] width 43 height 15
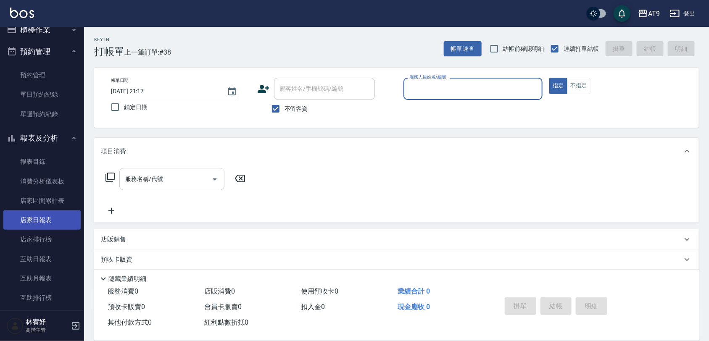
scroll to position [0, 0]
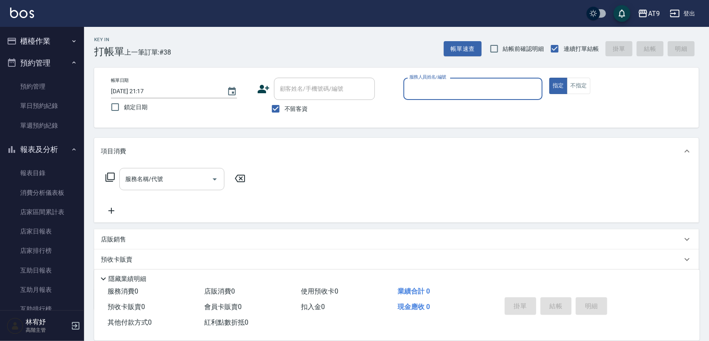
click at [44, 42] on button "櫃檯作業" at bounding box center [41, 41] width 77 height 22
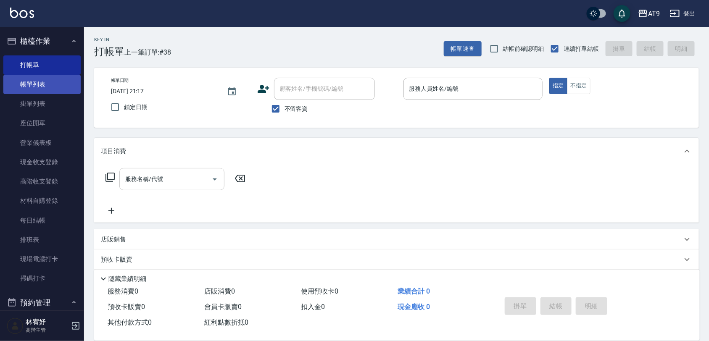
click at [46, 86] on link "帳單列表" at bounding box center [41, 84] width 77 height 19
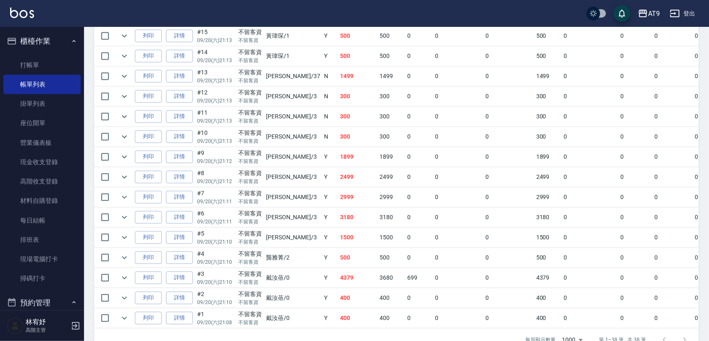
scroll to position [673, 0]
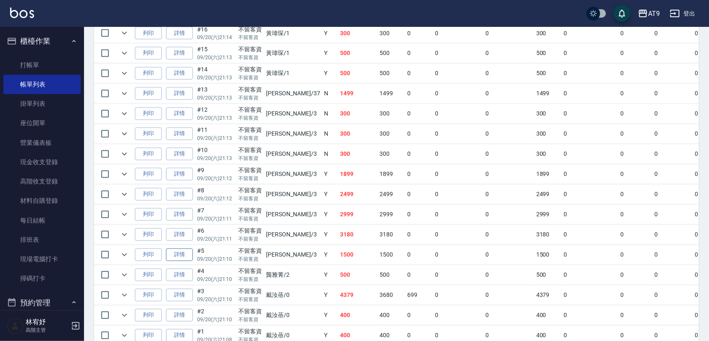
click at [176, 257] on link "詳情" at bounding box center [179, 255] width 27 height 13
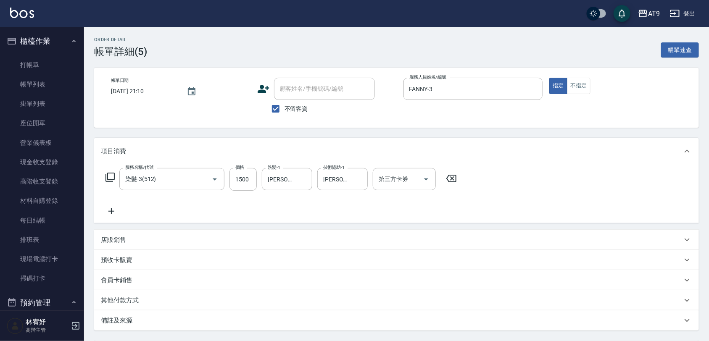
drag, startPoint x: 45, startPoint y: 85, endPoint x: 136, endPoint y: 17, distance: 113.1
click at [45, 85] on link "帳單列表" at bounding box center [41, 84] width 77 height 19
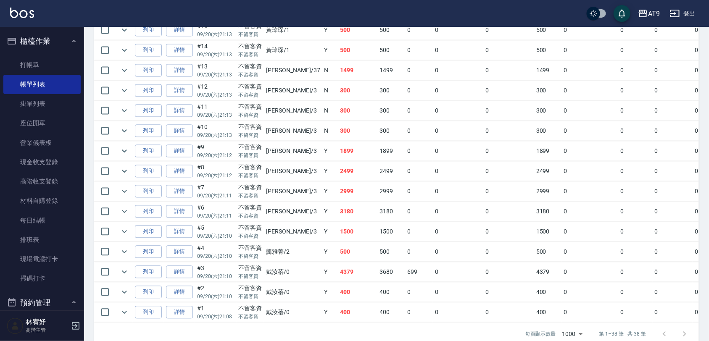
scroll to position [673, 0]
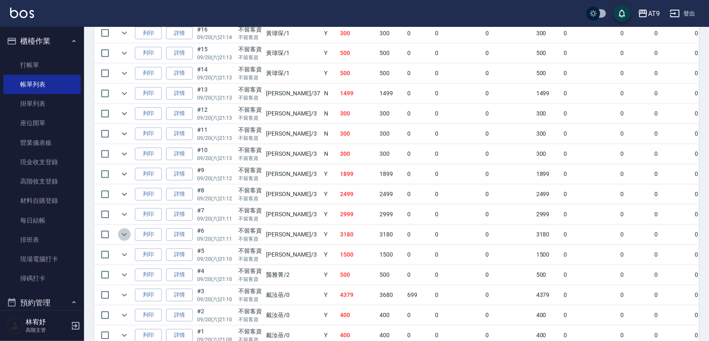
click at [125, 237] on icon "expand row" at bounding box center [124, 235] width 10 height 10
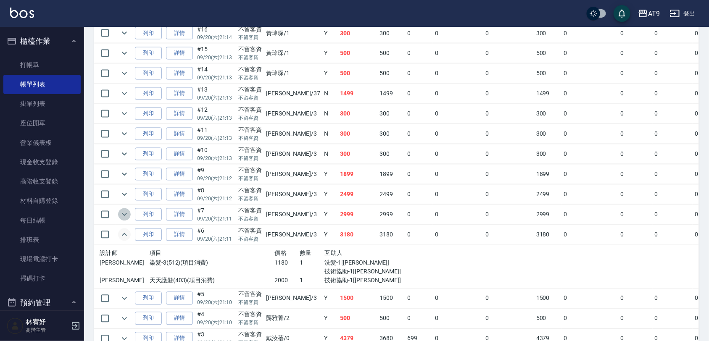
click at [126, 219] on icon "expand row" at bounding box center [124, 215] width 10 height 10
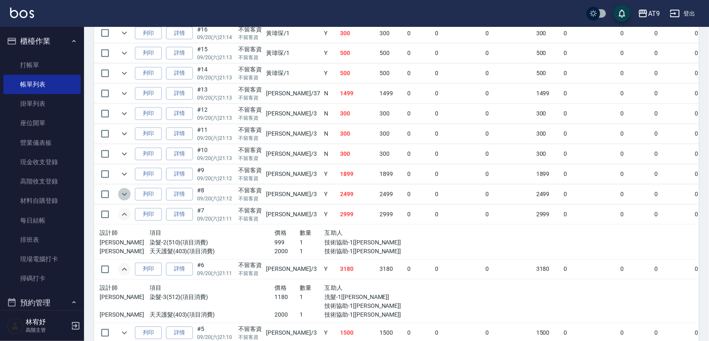
click at [123, 198] on icon "expand row" at bounding box center [124, 194] width 10 height 10
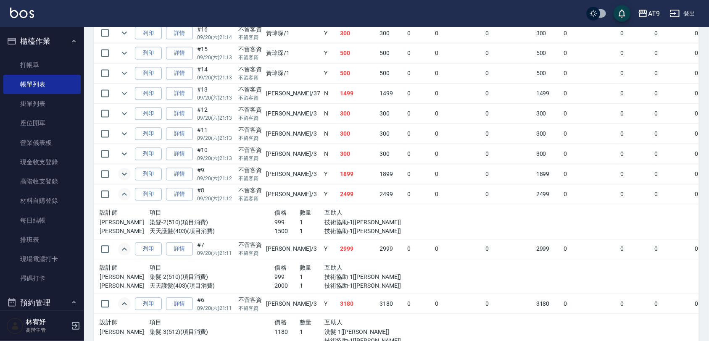
click at [123, 177] on icon "expand row" at bounding box center [124, 174] width 10 height 10
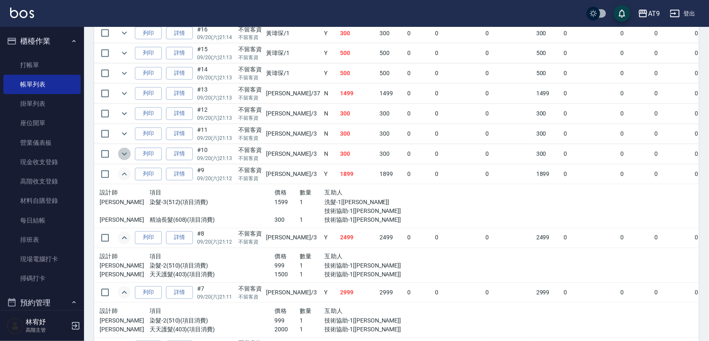
click at [124, 159] on icon "expand row" at bounding box center [124, 154] width 10 height 10
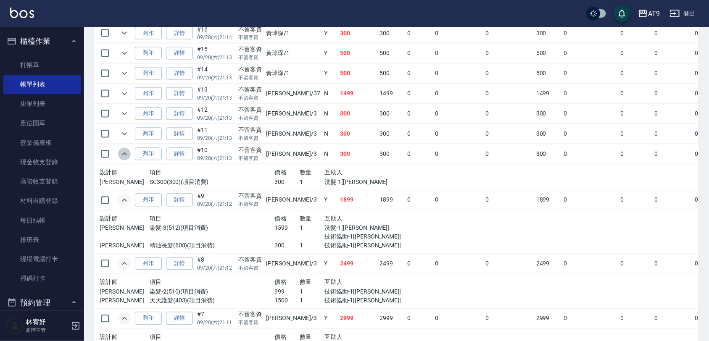
click at [124, 159] on icon "expand row" at bounding box center [124, 154] width 10 height 10
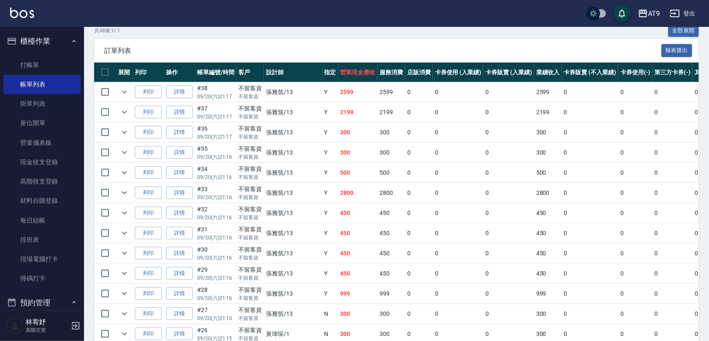
scroll to position [95, 0]
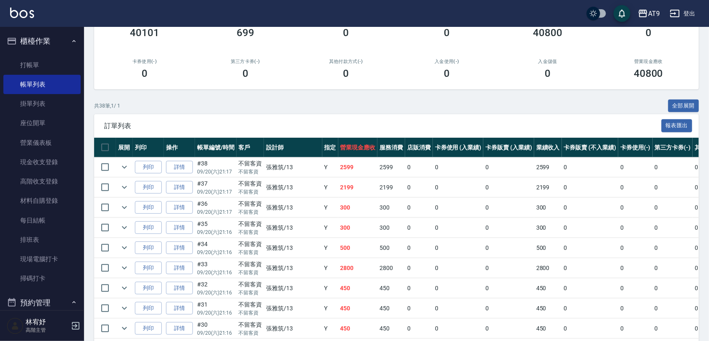
drag, startPoint x: 127, startPoint y: 263, endPoint x: 179, endPoint y: 195, distance: 85.4
click at [127, 263] on icon "expand row" at bounding box center [124, 268] width 10 height 10
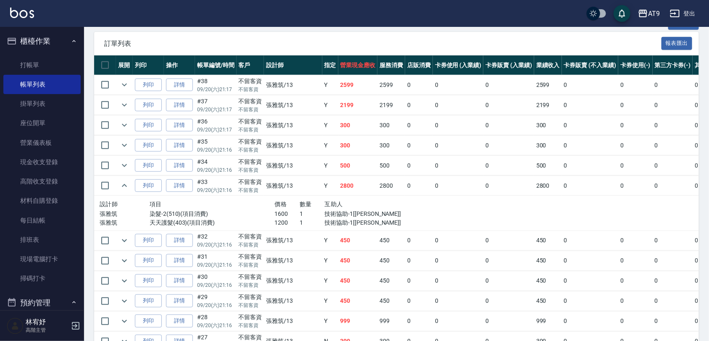
scroll to position [200, 0]
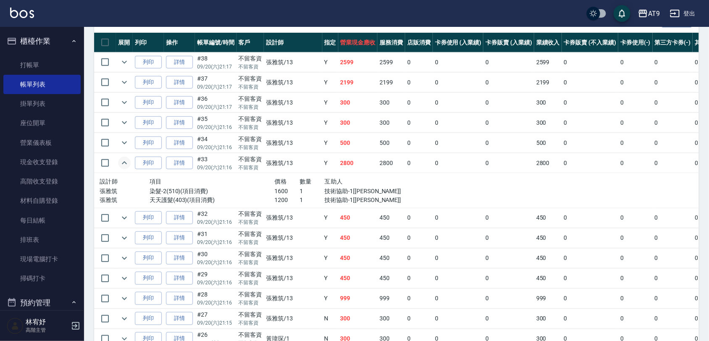
click at [126, 164] on icon "expand row" at bounding box center [124, 162] width 5 height 3
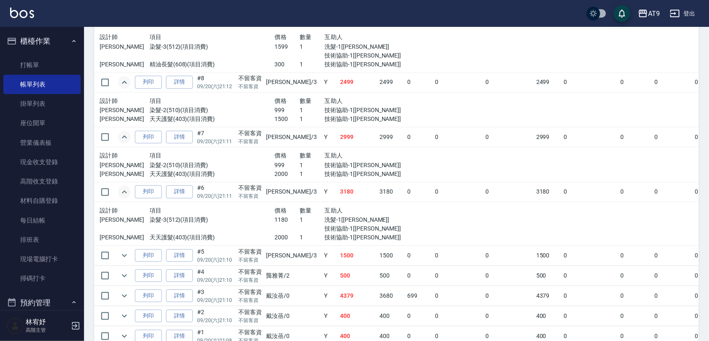
scroll to position [776, 0]
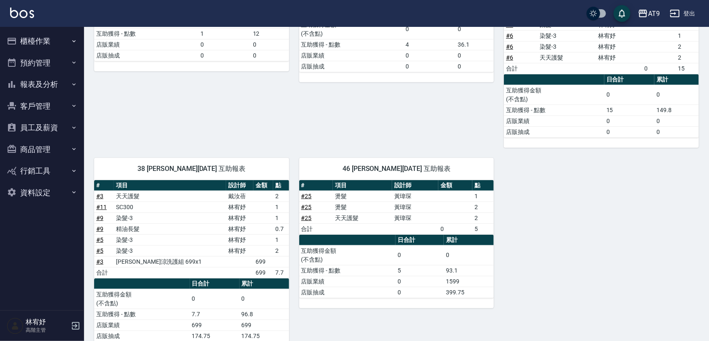
scroll to position [205, 0]
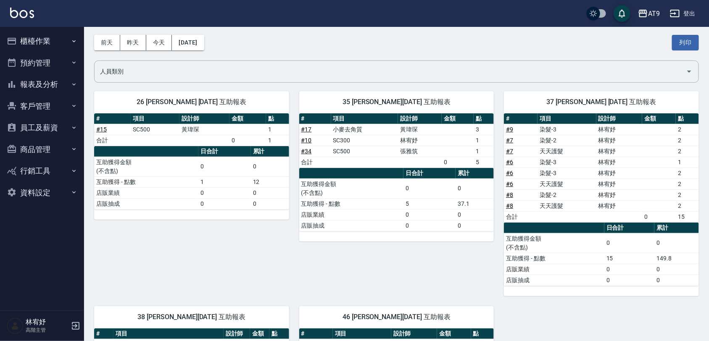
scroll to position [30, 0]
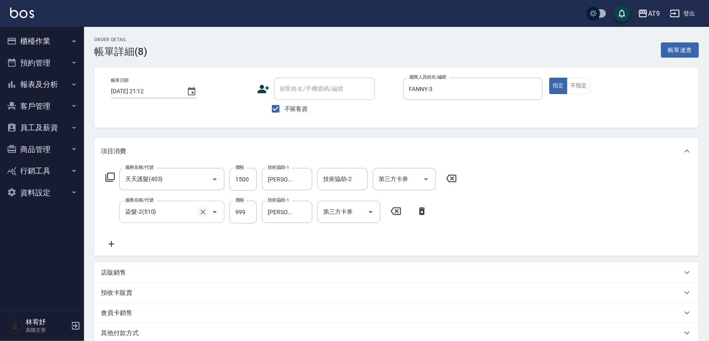
click at [200, 211] on icon "Clear" at bounding box center [203, 212] width 8 height 8
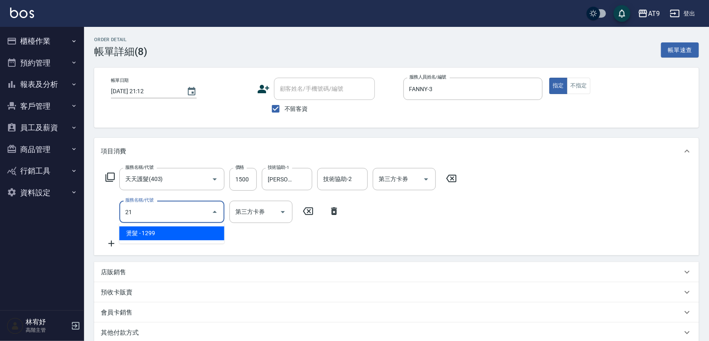
type input "2"
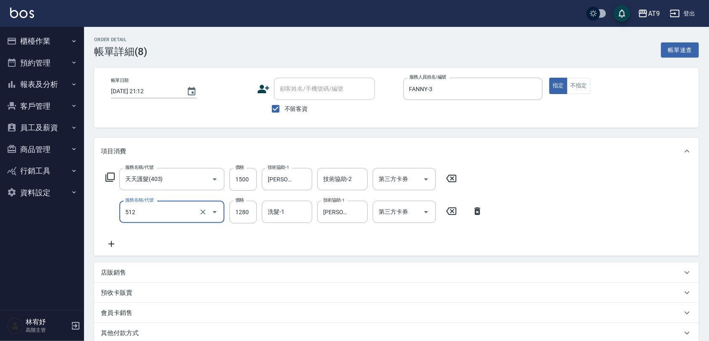
type input "染髮-3(512)"
type input "999"
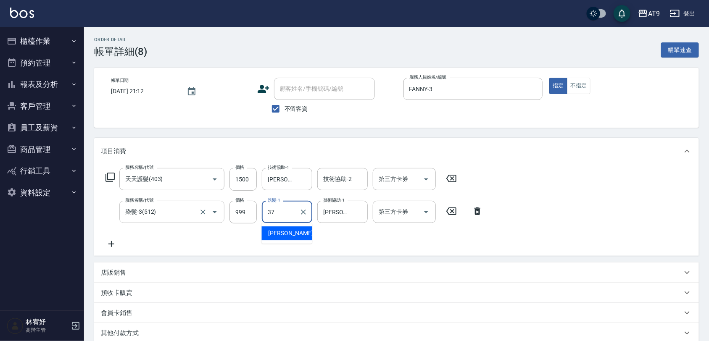
type input "[PERSON_NAME]-37"
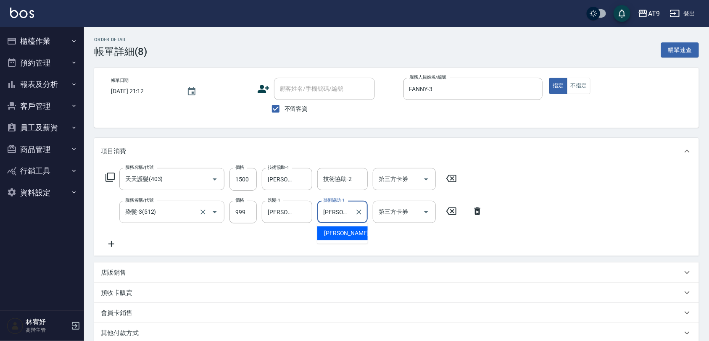
type input "林"
type input "[PERSON_NAME]-37"
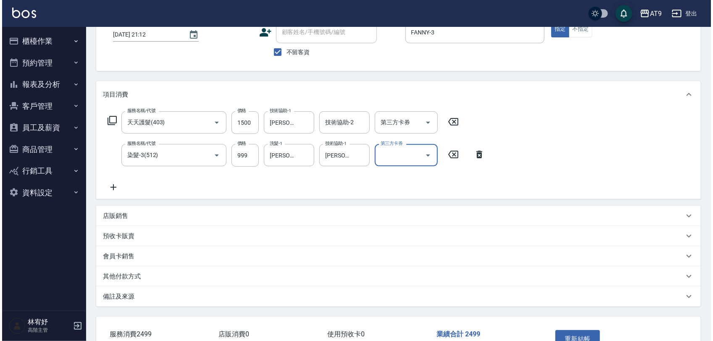
scroll to position [112, 0]
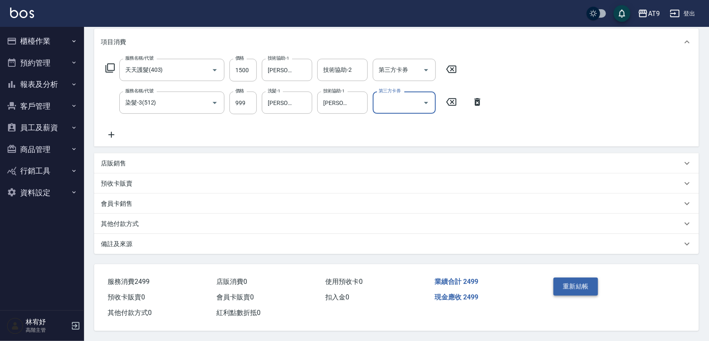
click at [581, 284] on button "重新結帳" at bounding box center [575, 287] width 45 height 18
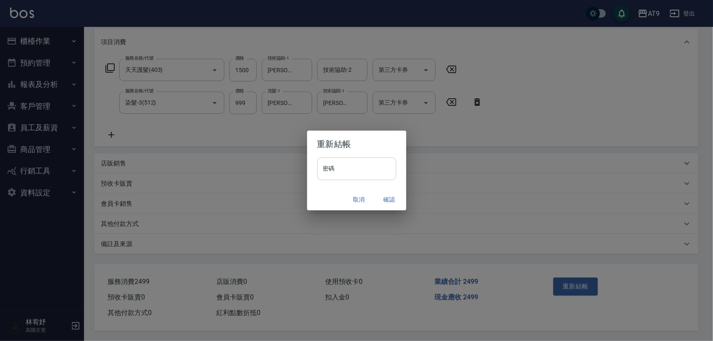
click at [348, 174] on input "密碼" at bounding box center [356, 169] width 79 height 23
type input "*******"
click at [369, 156] on h2 "重新結帳" at bounding box center [356, 144] width 99 height 27
click at [388, 200] on button "確認" at bounding box center [389, 200] width 27 height 16
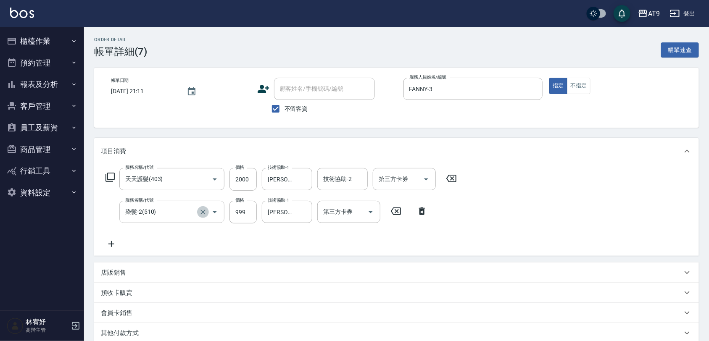
click at [206, 211] on icon "Clear" at bounding box center [203, 212] width 8 height 8
click at [176, 211] on input "服務名稱/代號" at bounding box center [160, 212] width 74 height 15
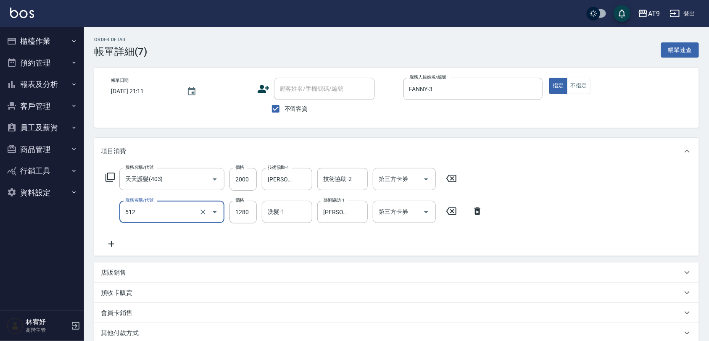
type input "染髮-3(512)"
type input "999"
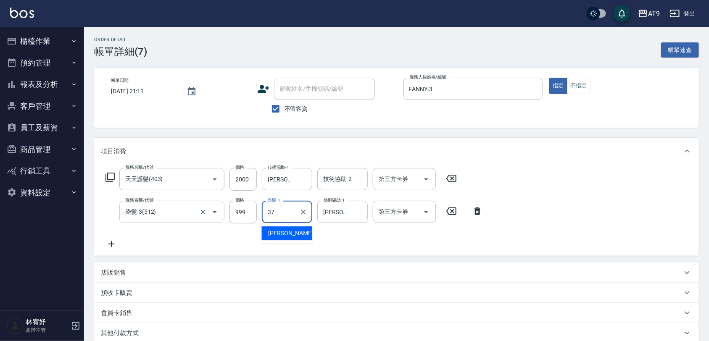
type input "[PERSON_NAME]-37"
type input "林"
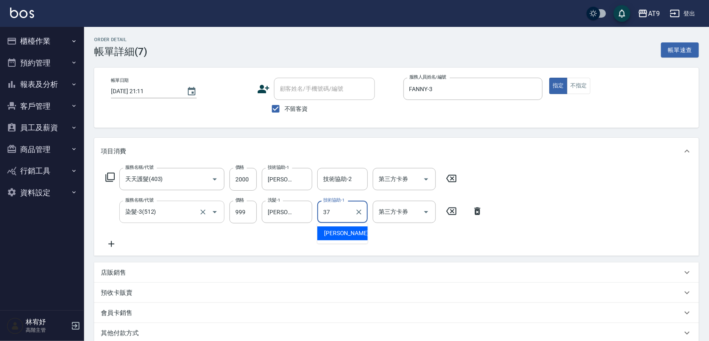
type input "[PERSON_NAME]-37"
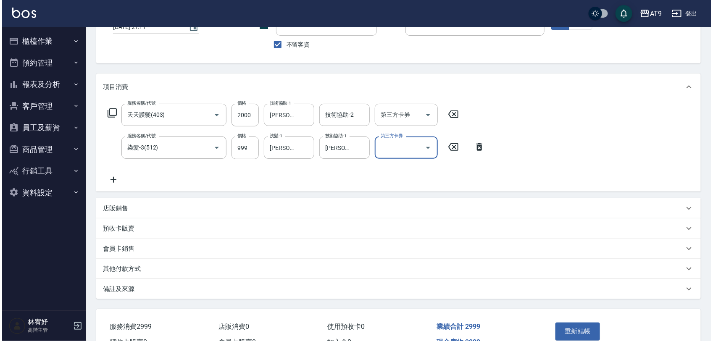
scroll to position [112, 0]
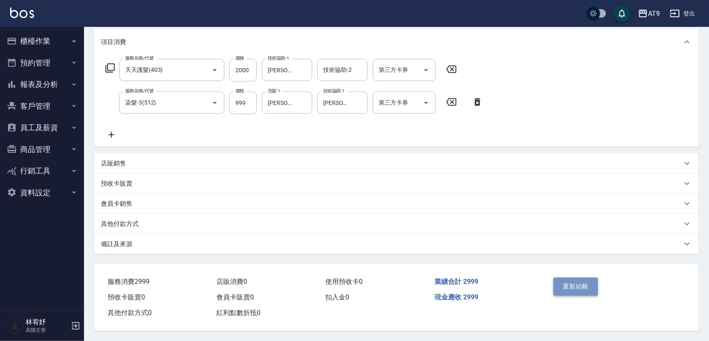
click at [566, 278] on button "重新結帳" at bounding box center [575, 287] width 45 height 18
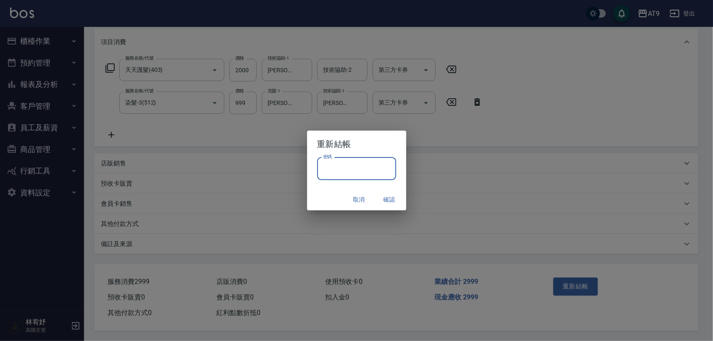
click at [357, 169] on input "密碼" at bounding box center [356, 169] width 79 height 23
type input "*******"
click at [366, 141] on h2 "重新結帳" at bounding box center [356, 144] width 99 height 27
click at [389, 197] on button "確認" at bounding box center [389, 200] width 27 height 16
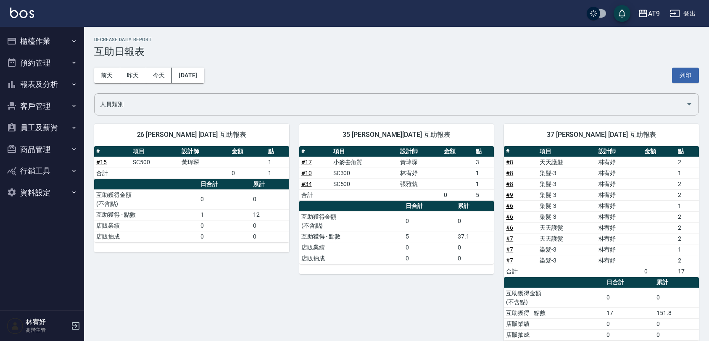
scroll to position [30, 0]
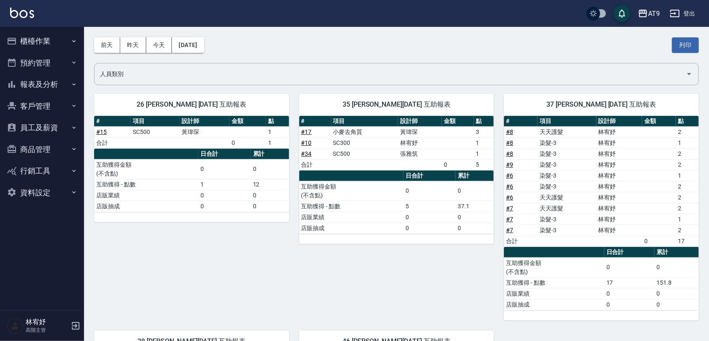
click at [59, 31] on button "櫃檯作業" at bounding box center [41, 41] width 77 height 22
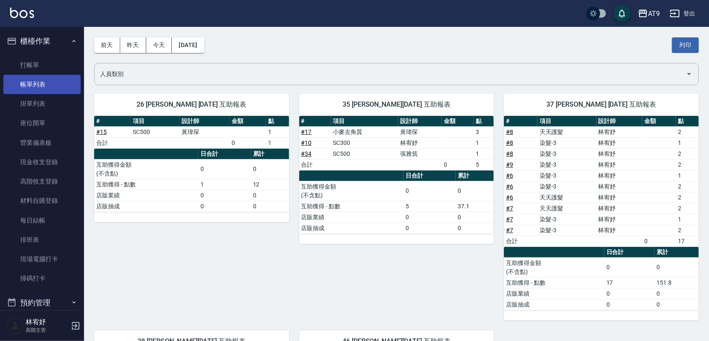
click at [53, 83] on link "帳單列表" at bounding box center [41, 84] width 77 height 19
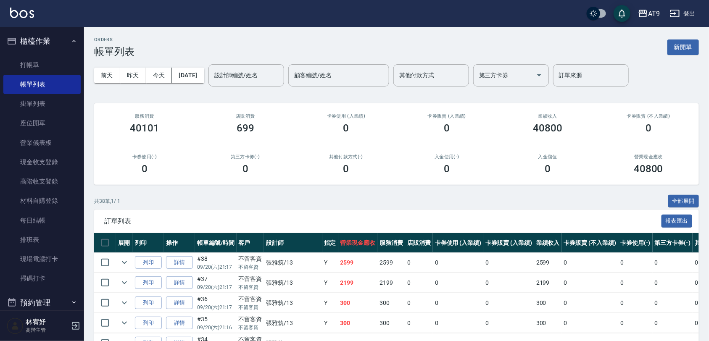
scroll to position [725, 0]
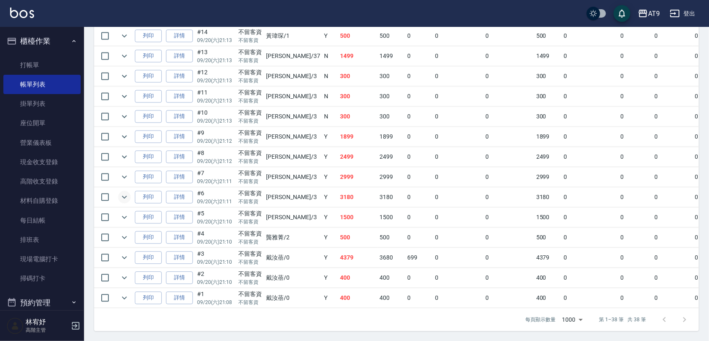
click at [124, 192] on icon "expand row" at bounding box center [124, 197] width 10 height 10
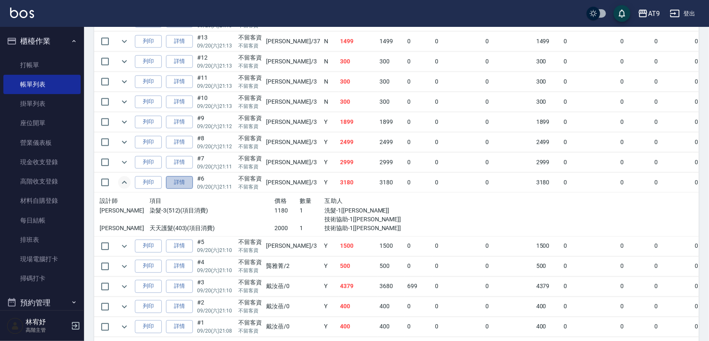
click at [176, 189] on link "詳情" at bounding box center [179, 182] width 27 height 13
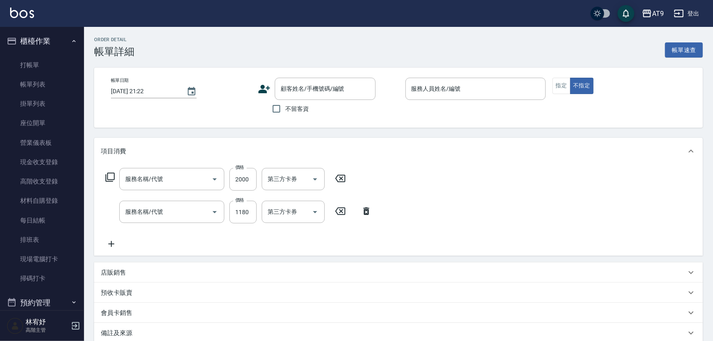
type input "[DATE] 21:11"
checkbox input "true"
type input "FANNY-3"
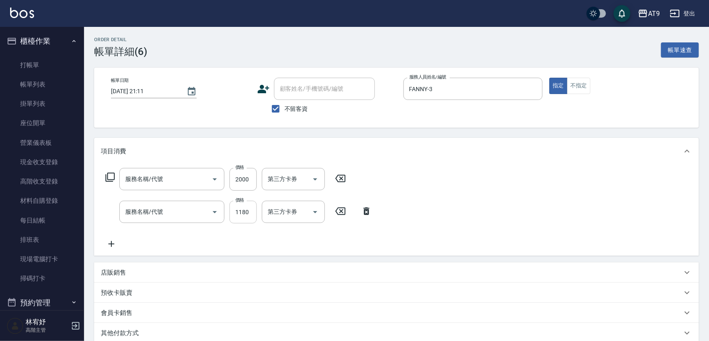
type input "天天護髮(403)"
type input "染髮-3(512)"
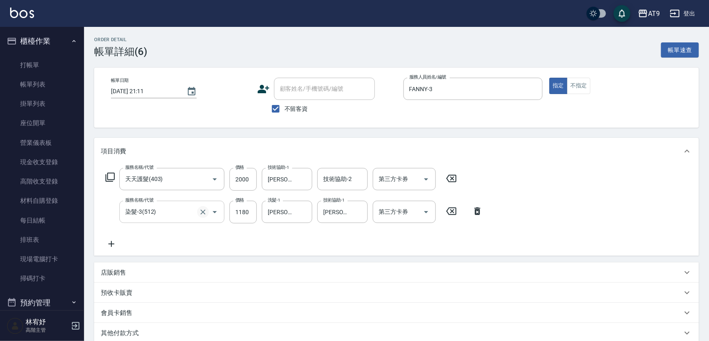
click at [206, 213] on icon "Clear" at bounding box center [203, 212] width 8 height 8
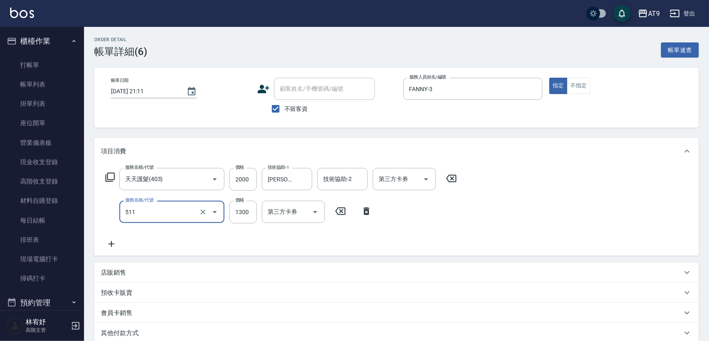
type input "染髮-4(511)"
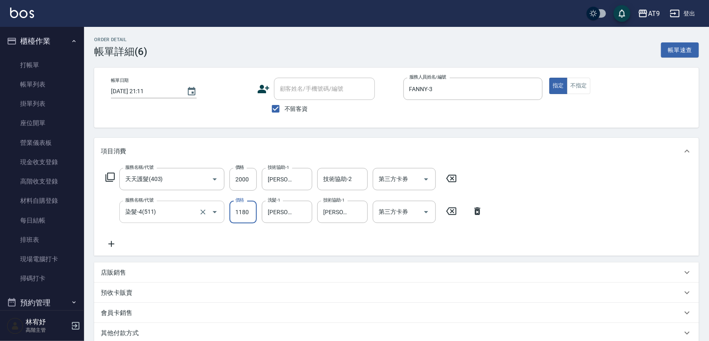
type input "1180"
type input "林"
type input "[PERSON_NAME]-37"
type input "林"
type input "[PERSON_NAME]-37"
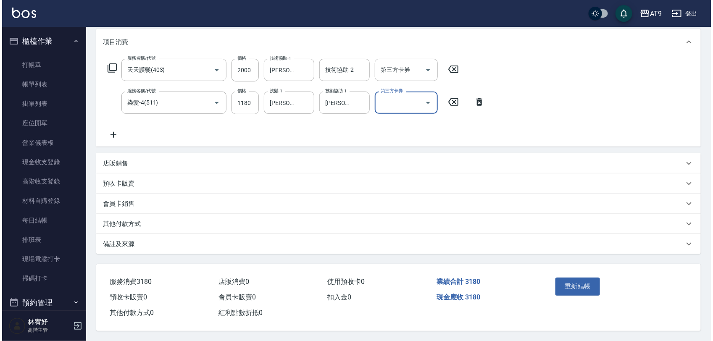
scroll to position [112, 0]
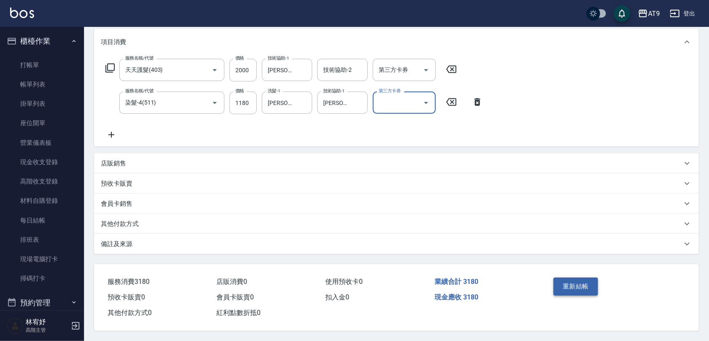
click at [563, 279] on button "重新結帳" at bounding box center [575, 287] width 45 height 18
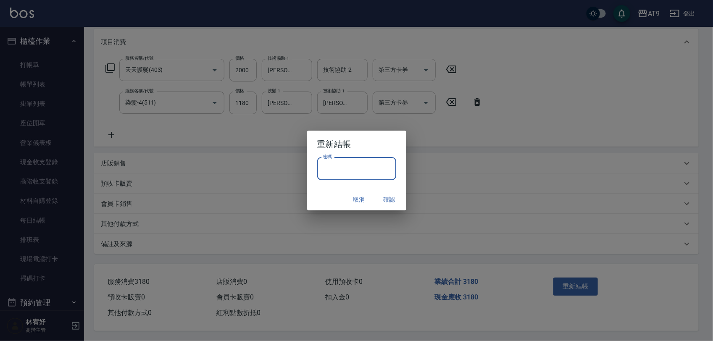
click at [357, 166] on input "密碼" at bounding box center [356, 169] width 79 height 23
type input "*******"
click at [362, 142] on h2 "重新結帳" at bounding box center [356, 144] width 99 height 27
click at [388, 194] on button "確認" at bounding box center [389, 200] width 27 height 16
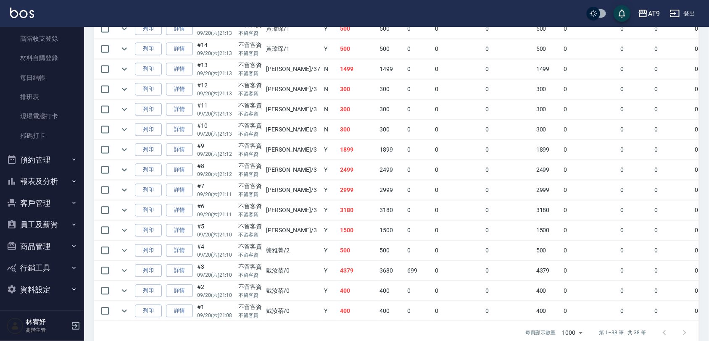
scroll to position [725, 0]
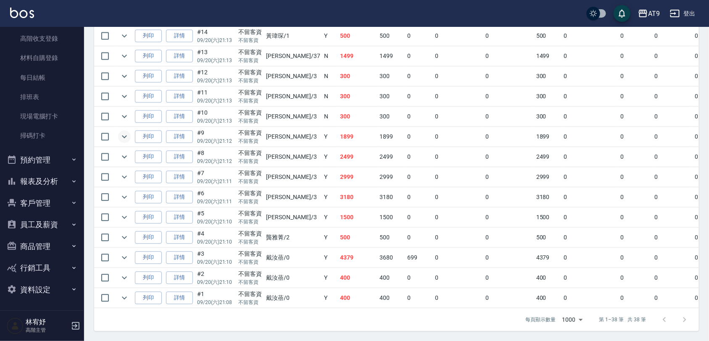
click at [125, 131] on icon "expand row" at bounding box center [124, 136] width 10 height 10
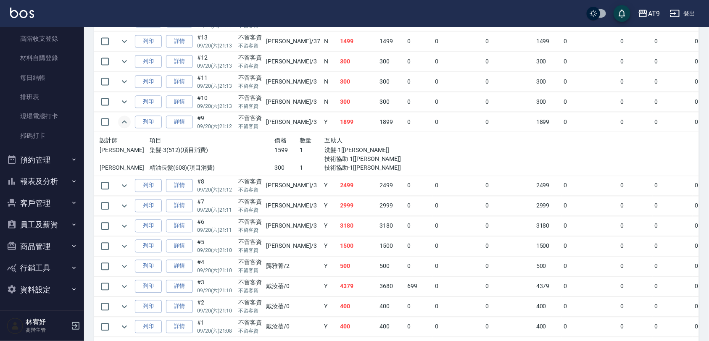
scroll to position [769, 0]
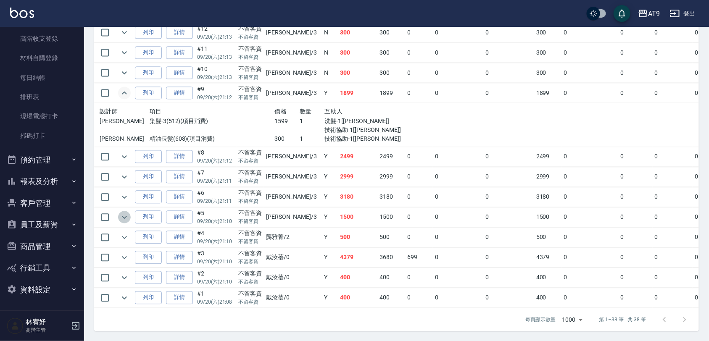
click at [127, 212] on icon "expand row" at bounding box center [124, 217] width 10 height 10
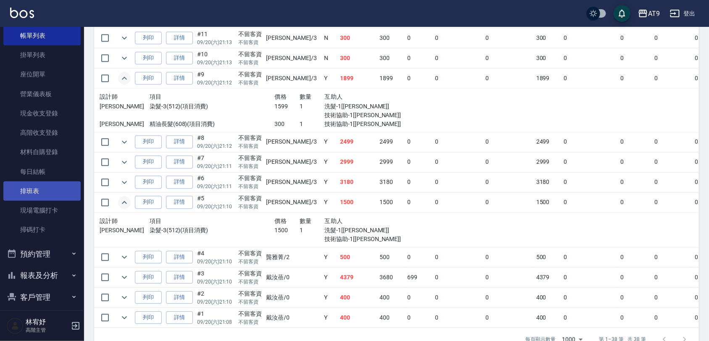
scroll to position [0, 0]
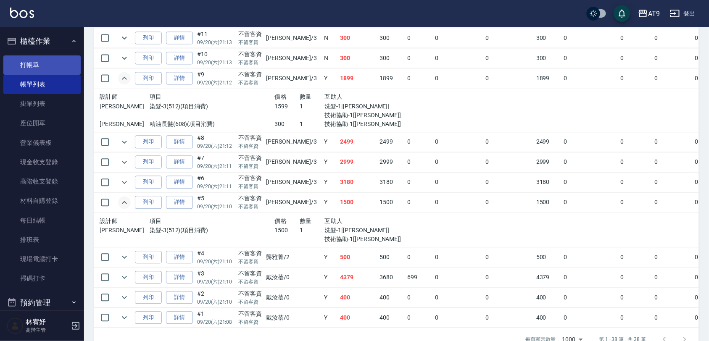
click at [26, 60] on link "打帳單" at bounding box center [41, 64] width 77 height 19
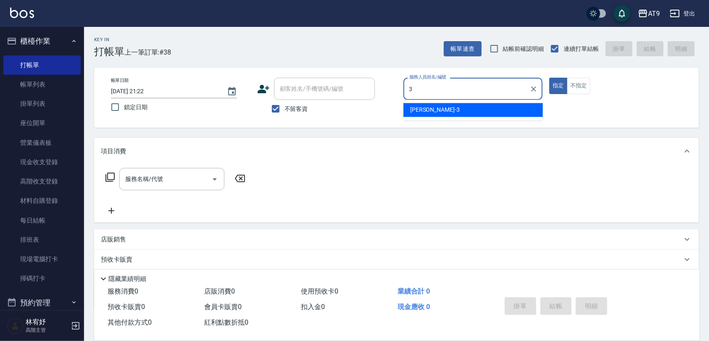
type input "3"
type button "true"
type input "FANNY-3"
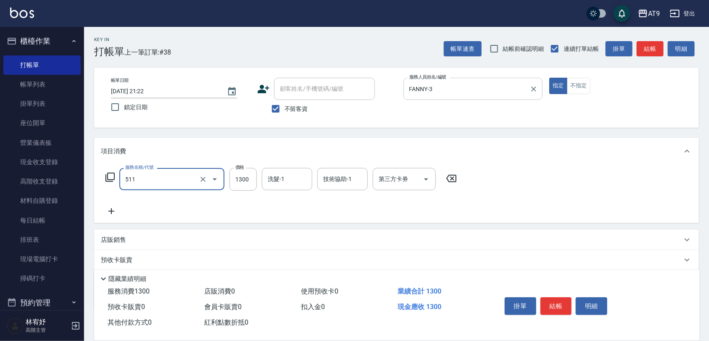
type input "染髮-4(511)"
type input "1180"
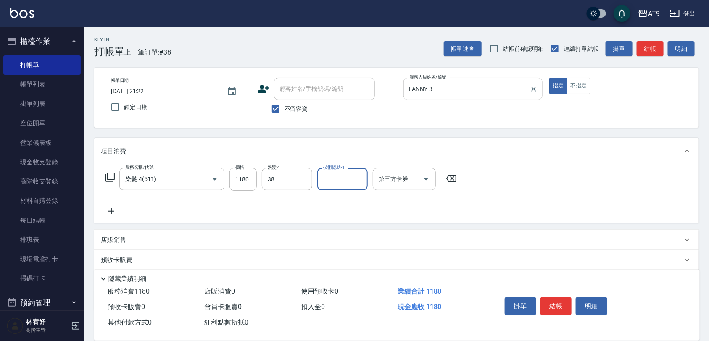
type input "邱靖婷-38"
type input "FANNY-3"
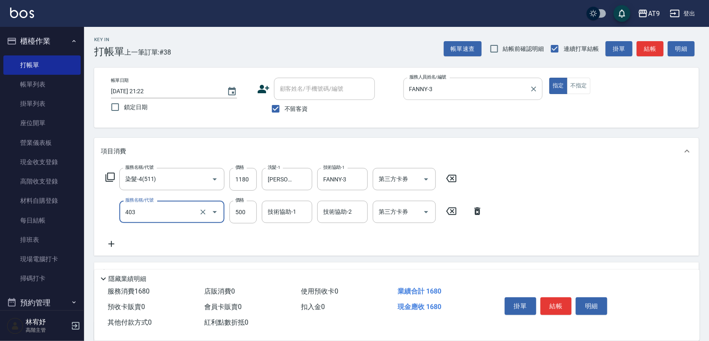
type input "天天護髮(403)"
type input "2500"
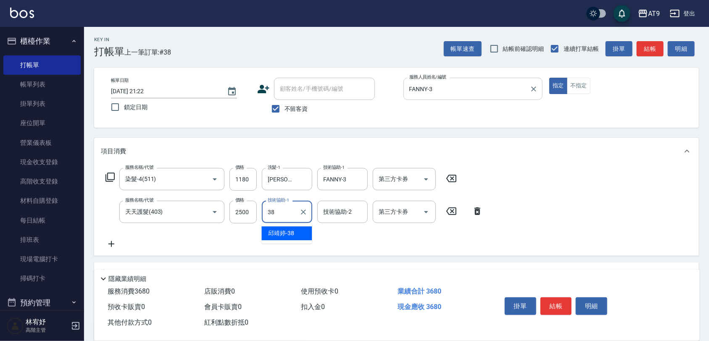
type input "邱靖婷-38"
click at [361, 177] on icon "Clear" at bounding box center [358, 179] width 8 height 8
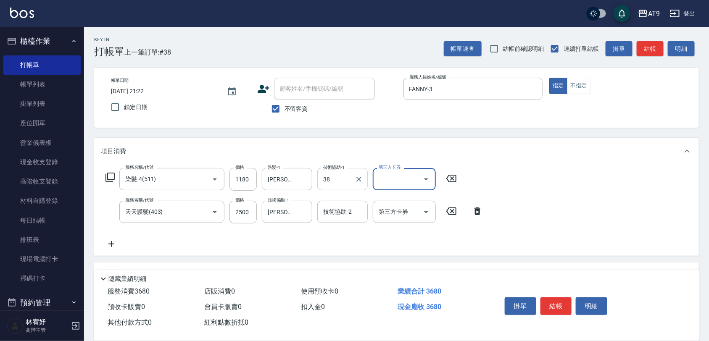
type input "邱靖婷-38"
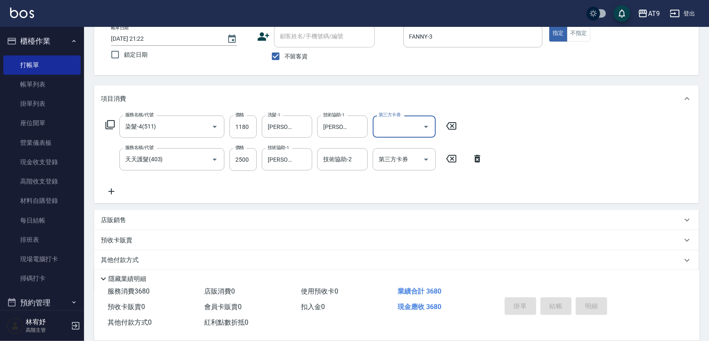
type input "2025/09/20 21:23"
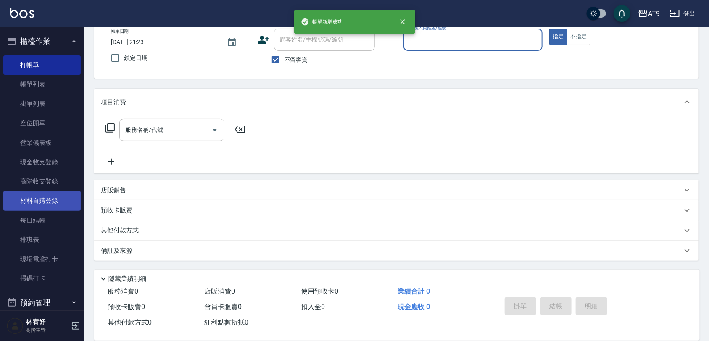
scroll to position [49, 0]
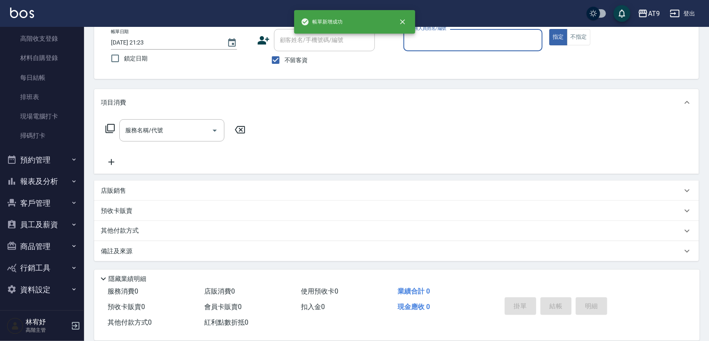
click at [55, 181] on button "報表及分析" at bounding box center [41, 182] width 77 height 22
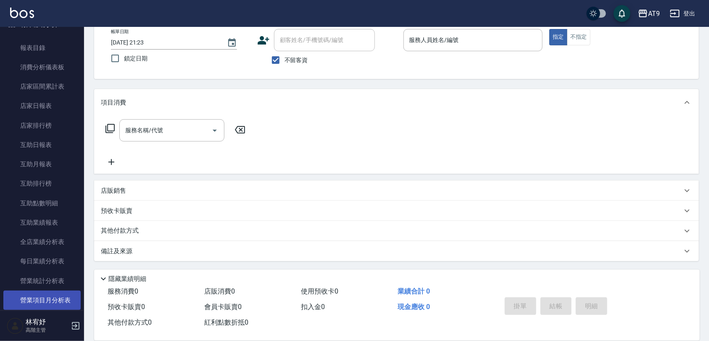
scroll to position [353, 0]
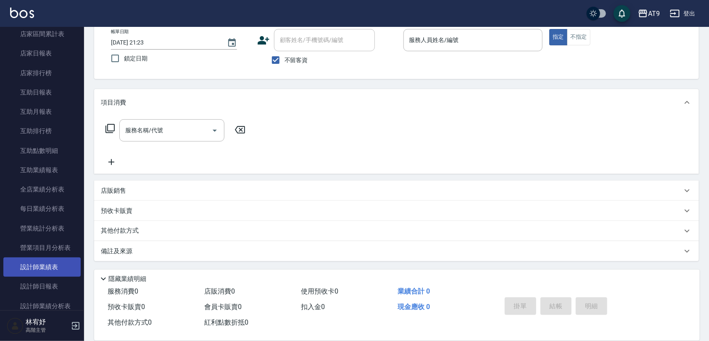
click at [51, 276] on link "設計師業績表" at bounding box center [41, 266] width 77 height 19
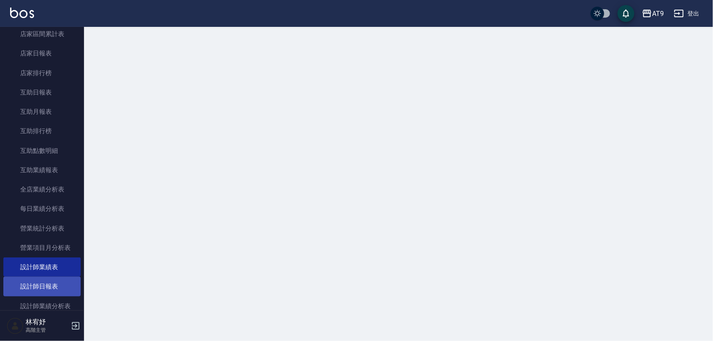
click at [55, 286] on link "設計師日報表" at bounding box center [41, 286] width 77 height 19
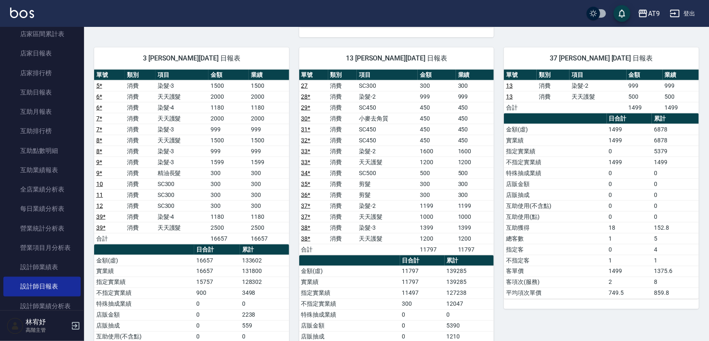
scroll to position [420, 0]
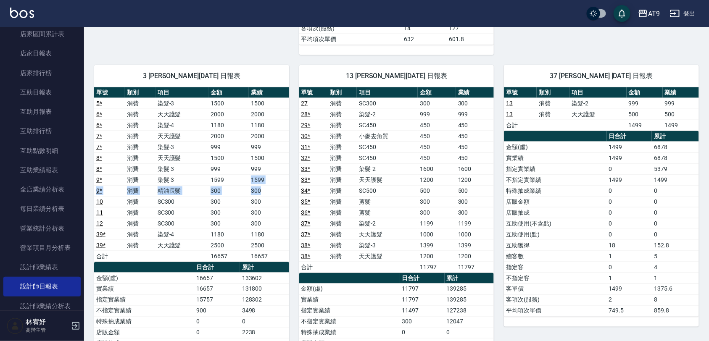
drag, startPoint x: 259, startPoint y: 192, endPoint x: 250, endPoint y: 184, distance: 12.5
click at [250, 184] on tbody "5 * 消費 染髮-3 1500 1500 6 * 消費 天天護髮 2000 2000 6 * 消費 染髮-4 1180 1180 7 * 消費 天天護髮 2…" at bounding box center [191, 180] width 195 height 164
drag, startPoint x: 250, startPoint y: 184, endPoint x: 242, endPoint y: 175, distance: 11.9
click at [239, 174] on td "999" at bounding box center [228, 168] width 40 height 11
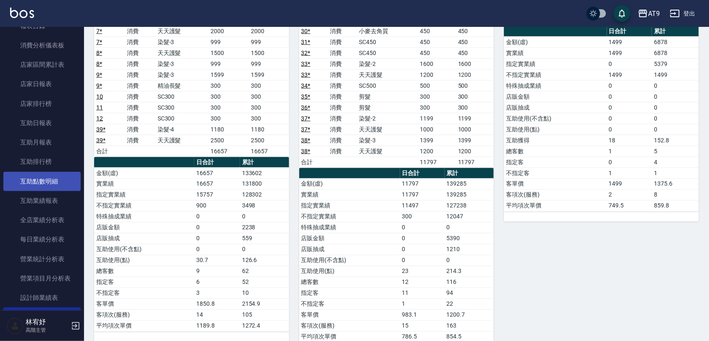
scroll to position [300, 0]
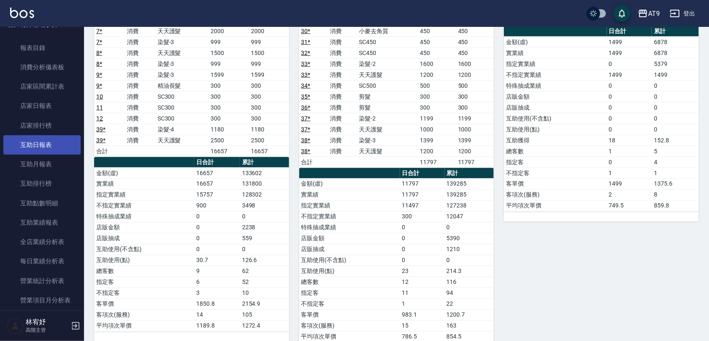
click at [49, 145] on link "互助日報表" at bounding box center [41, 144] width 77 height 19
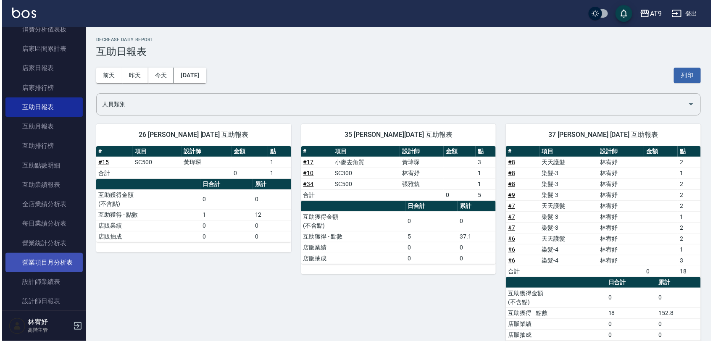
scroll to position [353, 0]
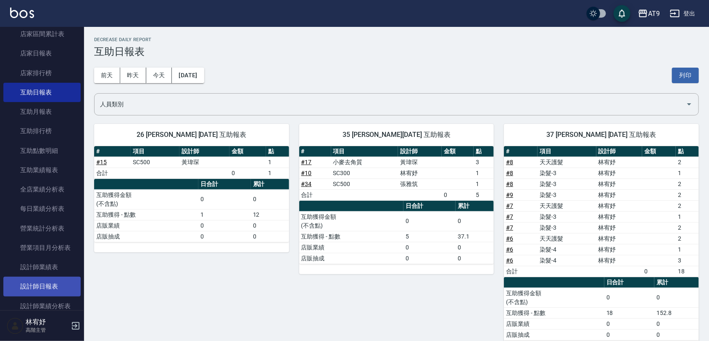
click at [54, 277] on link "設計師日報表" at bounding box center [41, 286] width 77 height 19
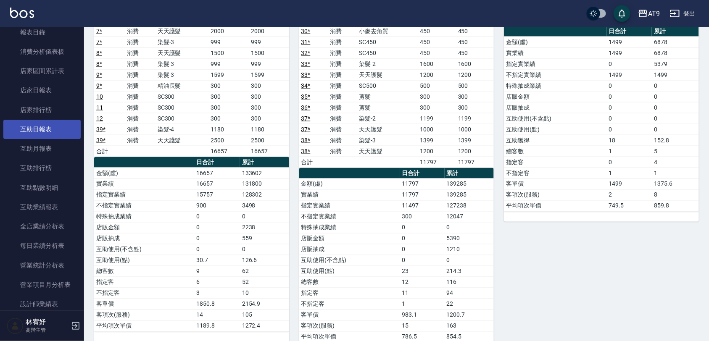
scroll to position [300, 0]
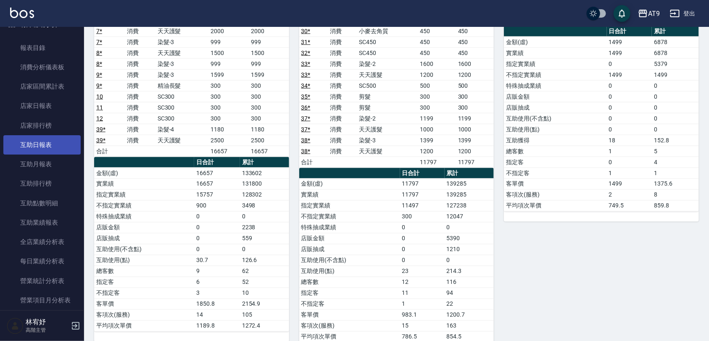
click at [56, 139] on link "互助日報表" at bounding box center [41, 144] width 77 height 19
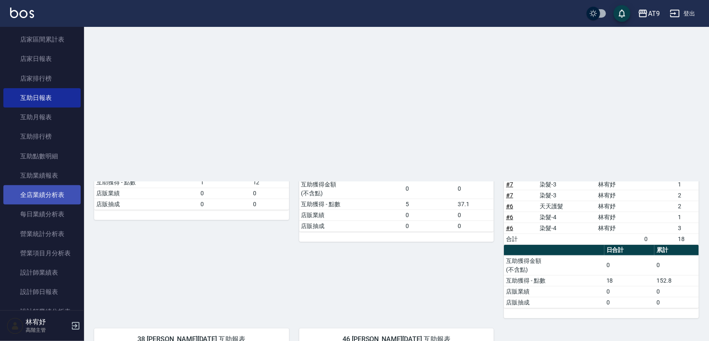
scroll to position [405, 0]
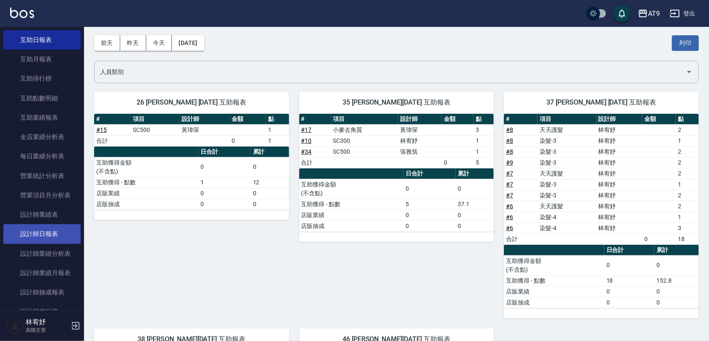
click at [63, 228] on link "設計師日報表" at bounding box center [41, 233] width 77 height 19
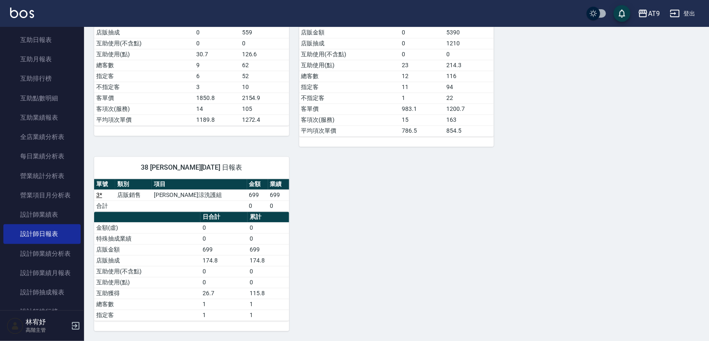
scroll to position [581, 0]
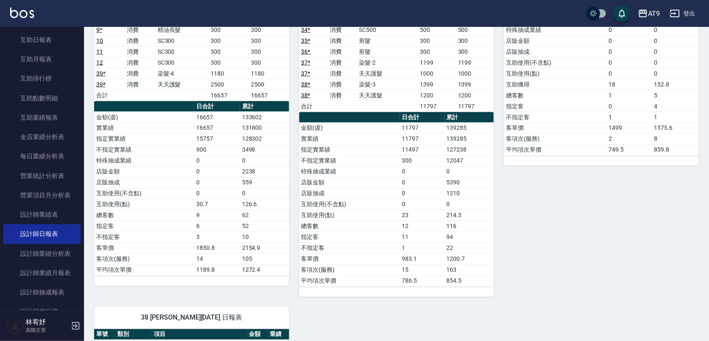
click at [390, 221] on td "互助使用(點)" at bounding box center [349, 215] width 101 height 11
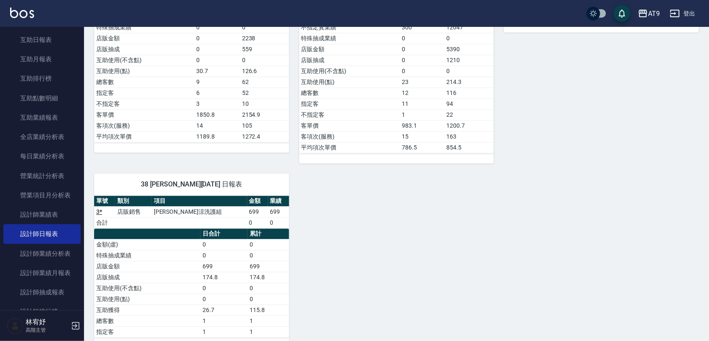
scroll to position [738, 0]
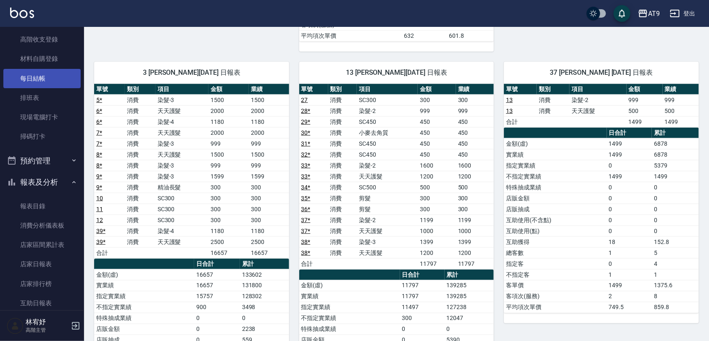
scroll to position [0, 0]
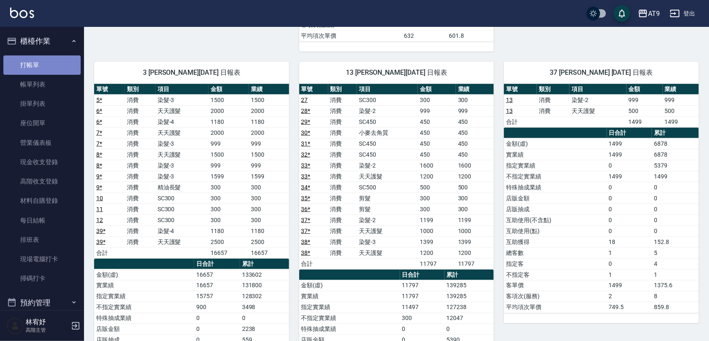
click at [42, 66] on link "打帳單" at bounding box center [41, 64] width 77 height 19
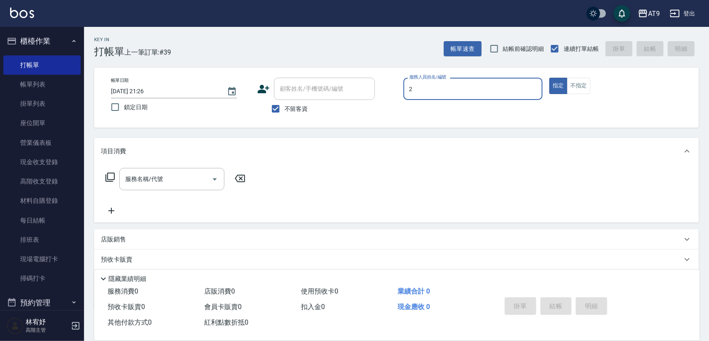
type input "2"
type button "true"
type input "龔雅菁-2"
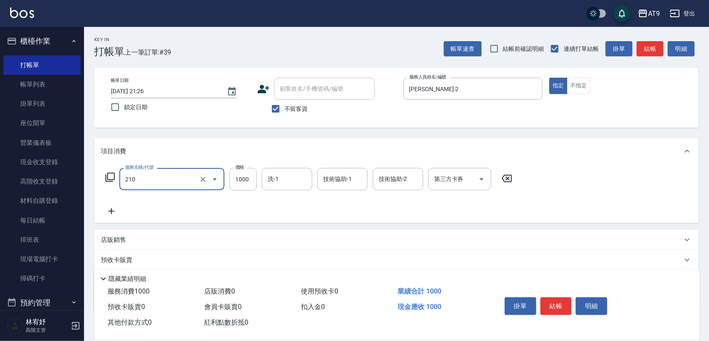
type input "燙髮(210)"
type input "999"
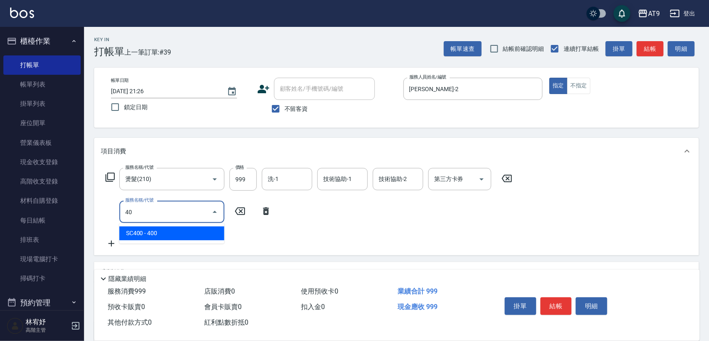
type input "403"
type input "608"
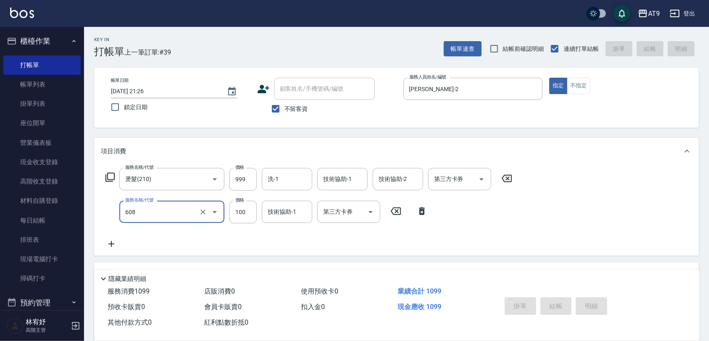
type input "2025/09/20 21:27"
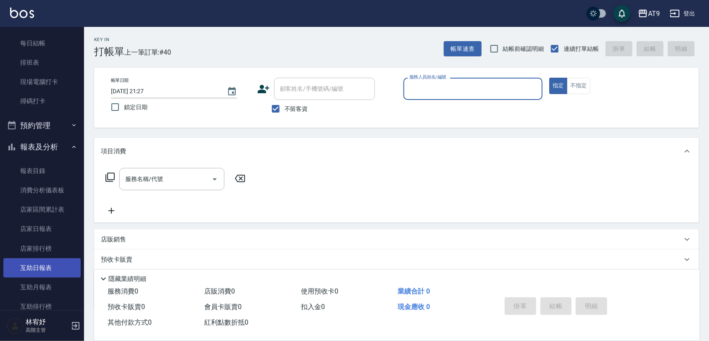
scroll to position [210, 0]
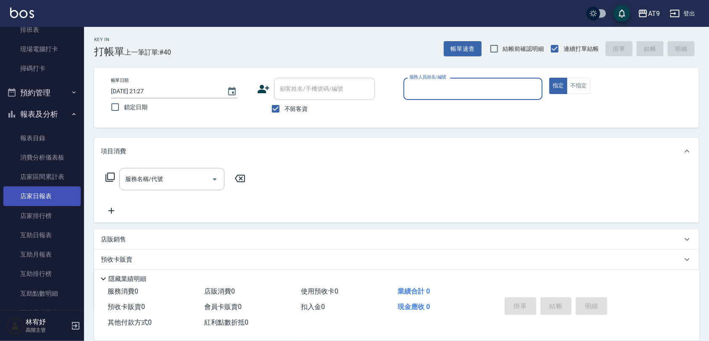
click at [47, 192] on link "店家日報表" at bounding box center [41, 195] width 77 height 19
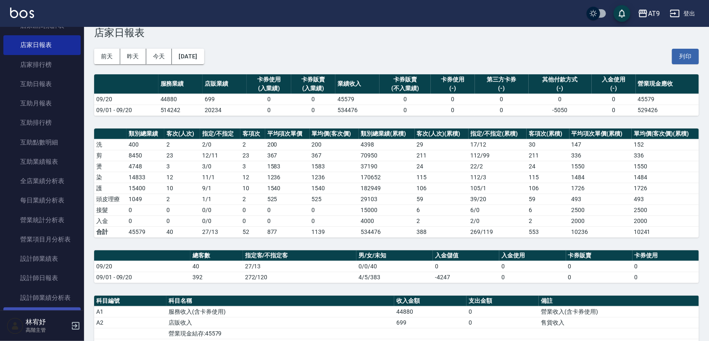
scroll to position [420, 0]
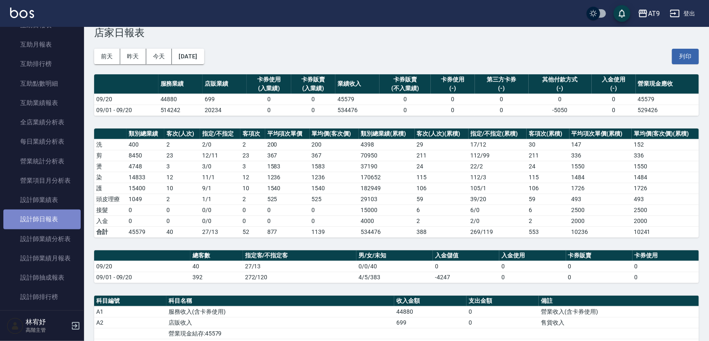
click at [53, 221] on link "設計師日報表" at bounding box center [41, 219] width 77 height 19
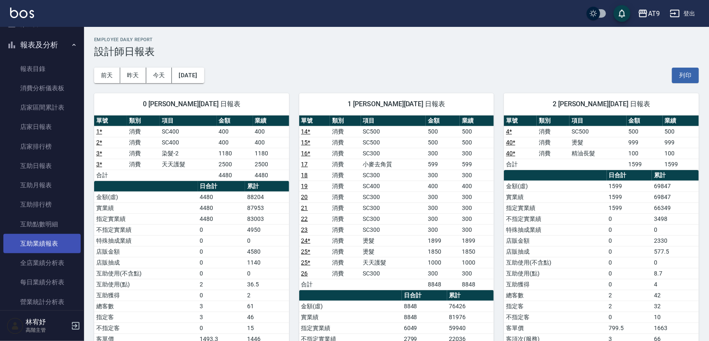
scroll to position [263, 0]
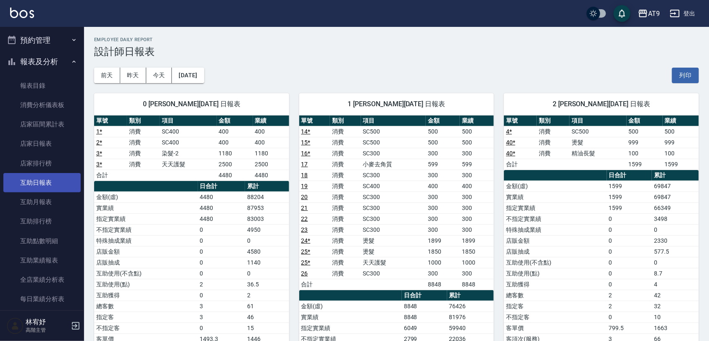
click at [55, 182] on link "互助日報表" at bounding box center [41, 182] width 77 height 19
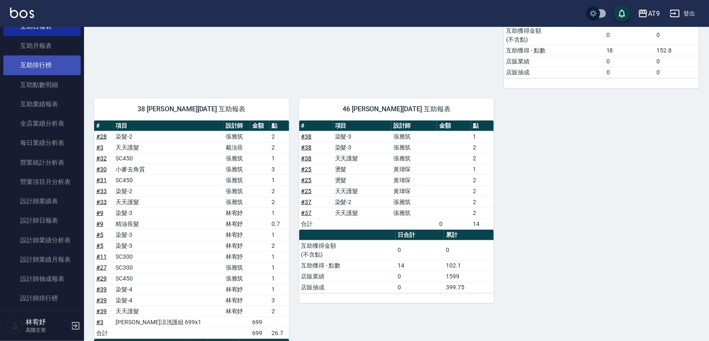
scroll to position [420, 0]
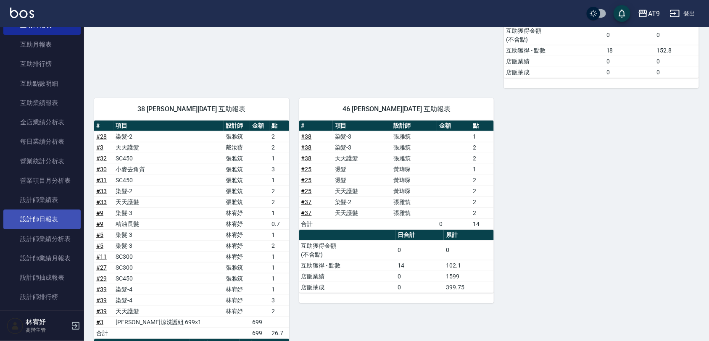
click at [58, 223] on link "設計師日報表" at bounding box center [41, 219] width 77 height 19
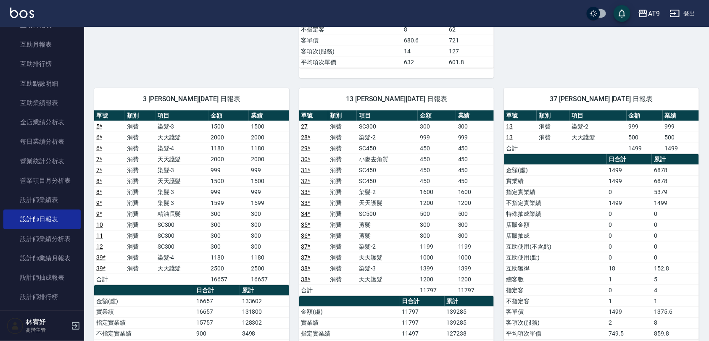
scroll to position [420, 0]
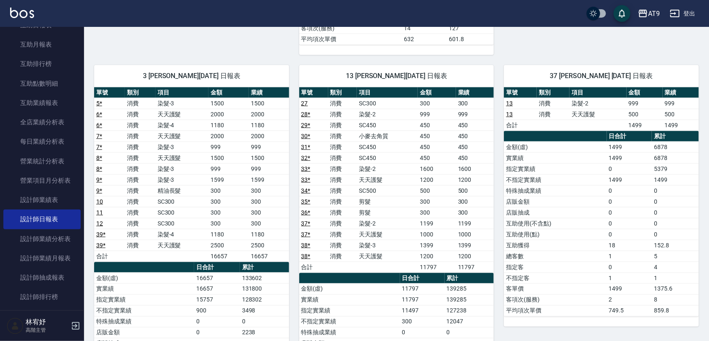
click at [507, 114] on link "13" at bounding box center [509, 114] width 7 height 7
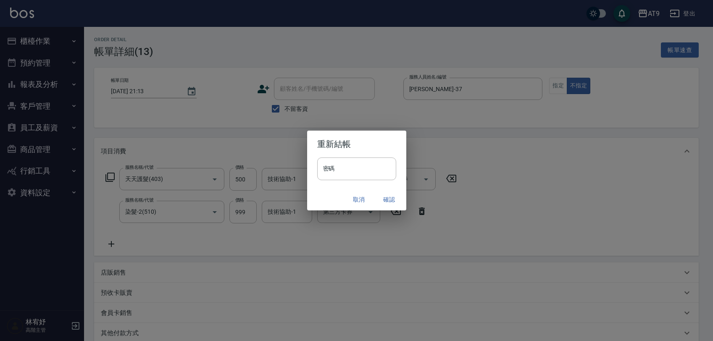
scroll to position [112, 0]
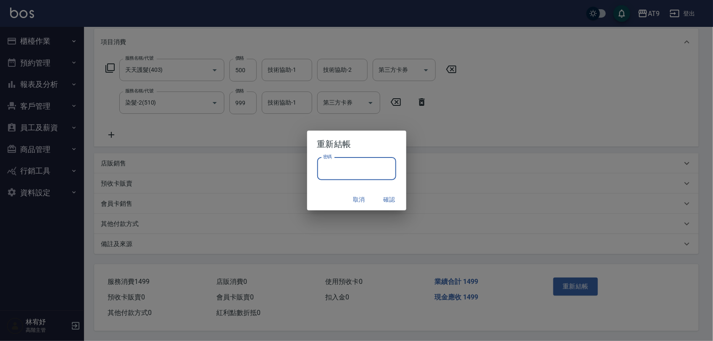
click at [366, 173] on input "密碼" at bounding box center [356, 169] width 79 height 23
type input "*******"
click at [374, 152] on h2 "重新結帳" at bounding box center [356, 144] width 99 height 27
click at [391, 197] on button "確認" at bounding box center [389, 200] width 27 height 16
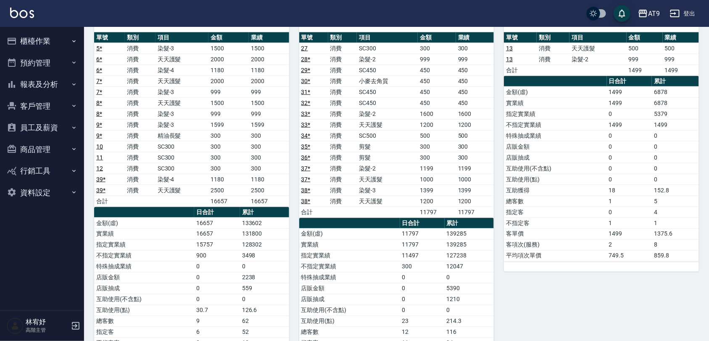
scroll to position [423, 0]
